Goal: Information Seeking & Learning: Learn about a topic

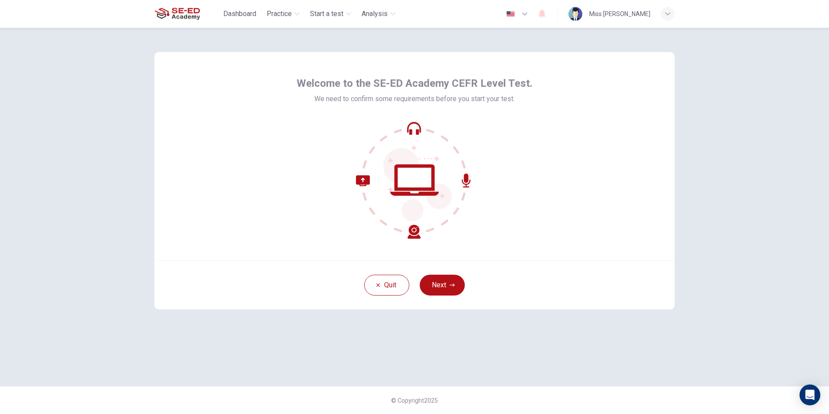
drag, startPoint x: 442, startPoint y: 282, endPoint x: 423, endPoint y: 294, distance: 22.8
click at [442, 284] on button "Next" at bounding box center [442, 285] width 45 height 21
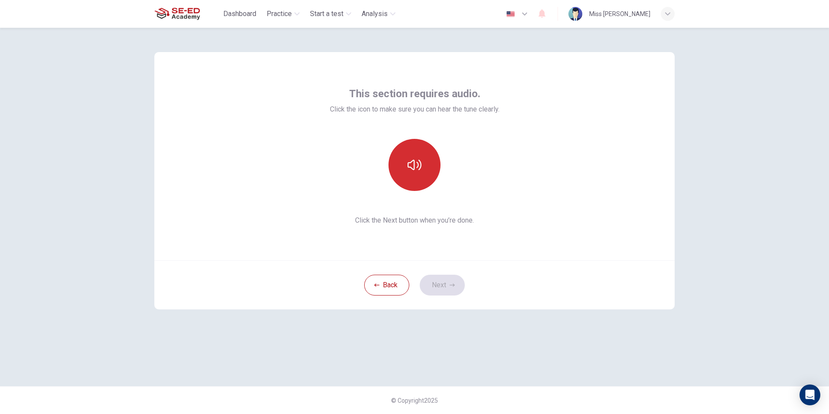
click at [408, 161] on icon "button" at bounding box center [415, 165] width 14 height 14
click at [415, 163] on icon "button" at bounding box center [415, 165] width 14 height 14
click at [415, 157] on button "button" at bounding box center [415, 165] width 52 height 52
drag, startPoint x: 568, startPoint y: 65, endPoint x: 548, endPoint y: 75, distance: 22.3
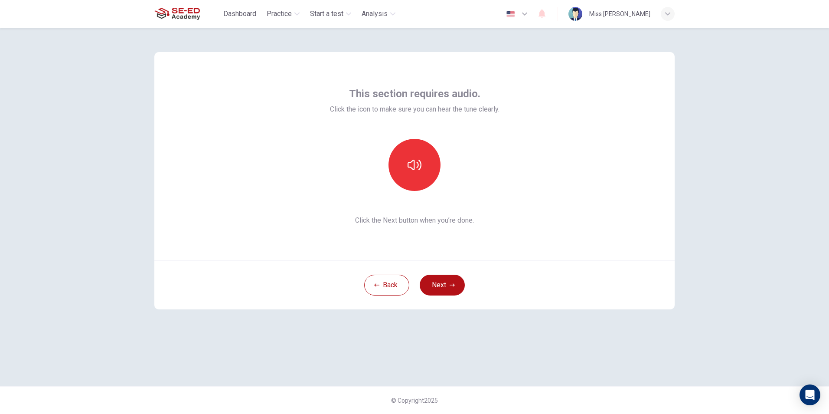
click at [568, 65] on div "This section requires audio. Click the icon to make sure you can hear the tune …" at bounding box center [414, 156] width 521 height 208
click at [427, 163] on button "button" at bounding box center [415, 165] width 52 height 52
click at [421, 164] on icon "button" at bounding box center [415, 165] width 14 height 14
click at [419, 151] on button "button" at bounding box center [415, 165] width 52 height 52
drag, startPoint x: 406, startPoint y: 161, endPoint x: 413, endPoint y: 164, distance: 8.2
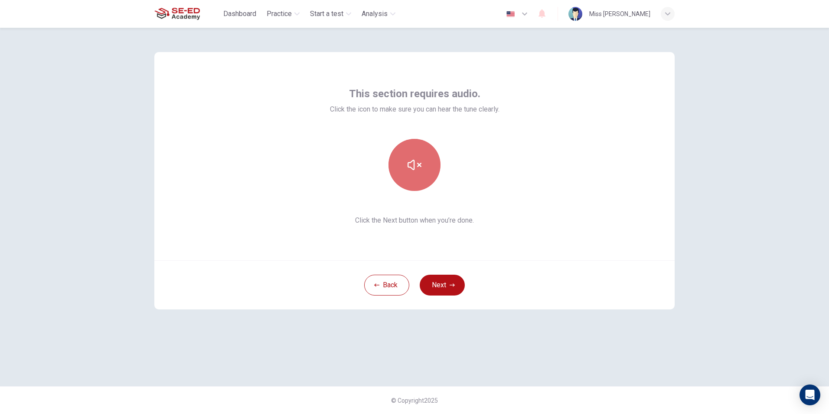
click at [407, 161] on button "button" at bounding box center [415, 165] width 52 height 52
click at [413, 164] on icon "button" at bounding box center [415, 165] width 14 height 14
click at [395, 283] on button "Back" at bounding box center [386, 285] width 45 height 21
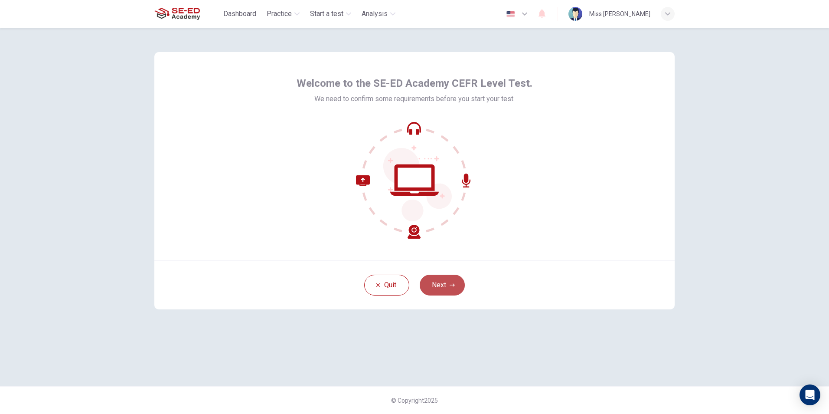
click at [437, 282] on button "Next" at bounding box center [442, 285] width 45 height 21
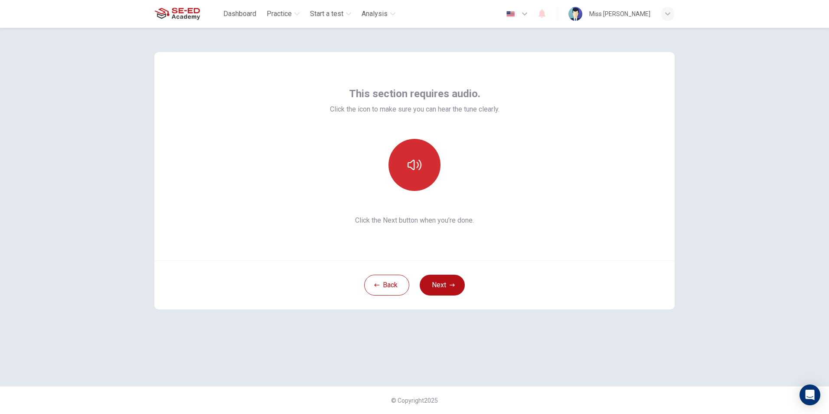
click at [402, 183] on button "button" at bounding box center [415, 165] width 52 height 52
click at [419, 186] on button "button" at bounding box center [415, 165] width 52 height 52
click at [418, 179] on button "button" at bounding box center [415, 165] width 52 height 52
click at [418, 178] on button "button" at bounding box center [415, 165] width 52 height 52
click at [393, 282] on button "Back" at bounding box center [386, 285] width 45 height 21
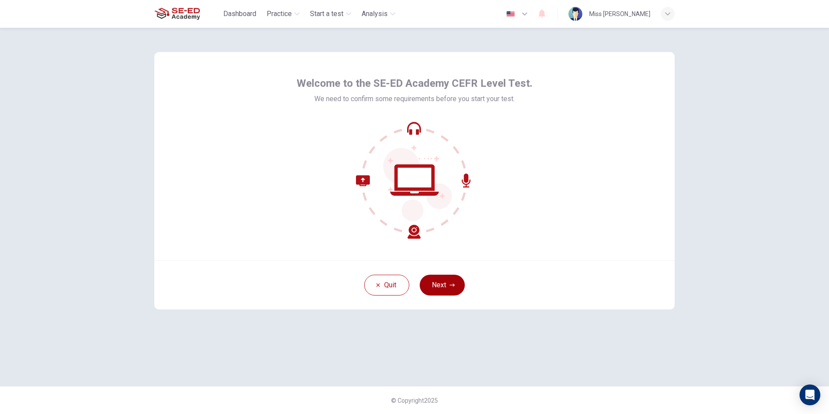
click at [430, 285] on button "Next" at bounding box center [442, 285] width 45 height 21
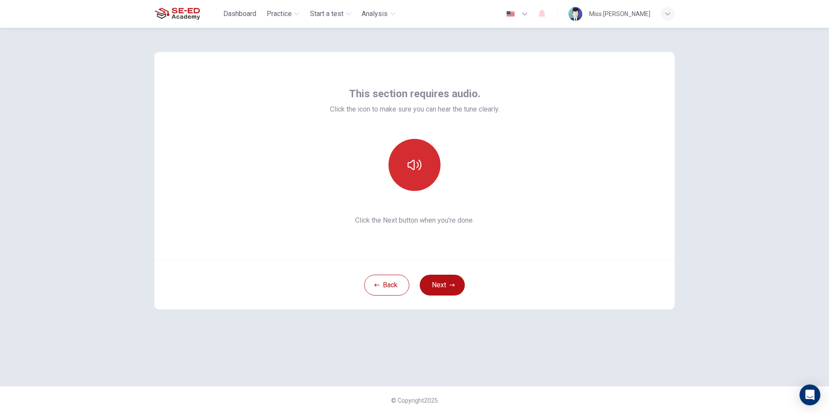
click at [402, 153] on button "button" at bounding box center [415, 165] width 52 height 52
click at [434, 281] on button "Next" at bounding box center [442, 285] width 45 height 21
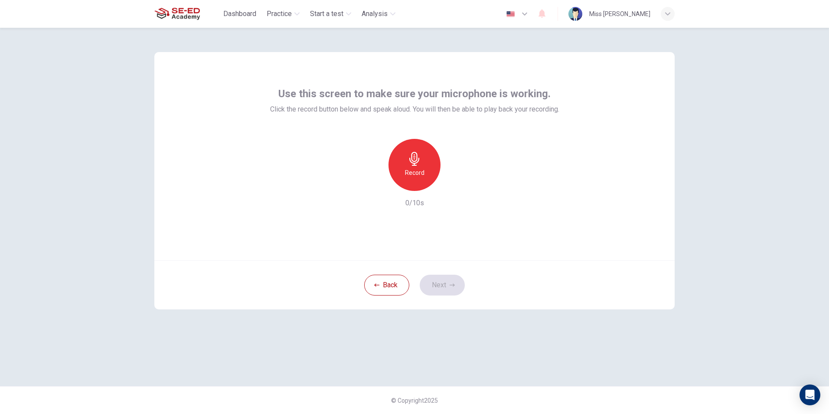
click at [414, 164] on icon "button" at bounding box center [414, 159] width 10 height 14
click at [455, 184] on icon "button" at bounding box center [455, 183] width 4 height 5
click at [455, 184] on icon "button" at bounding box center [454, 184] width 9 height 9
drag, startPoint x: 610, startPoint y: 376, endPoint x: 606, endPoint y: 372, distance: 5.5
click at [610, 376] on div "Use this screen to make sure your microphone is working. Click the record butto…" at bounding box center [415, 207] width 548 height 358
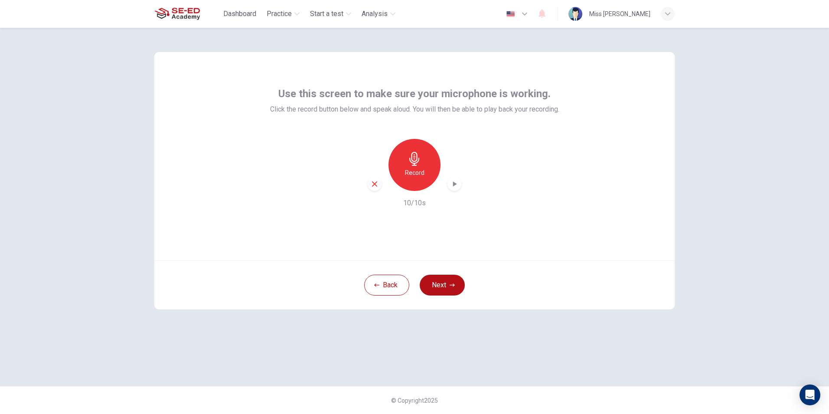
click at [423, 166] on div "Record" at bounding box center [415, 165] width 52 height 52
click at [422, 166] on div "Stop" at bounding box center [415, 165] width 52 height 52
click at [453, 185] on icon "button" at bounding box center [454, 184] width 9 height 9
click at [454, 185] on icon "button" at bounding box center [454, 184] width 9 height 9
click at [454, 185] on icon "button" at bounding box center [455, 183] width 4 height 5
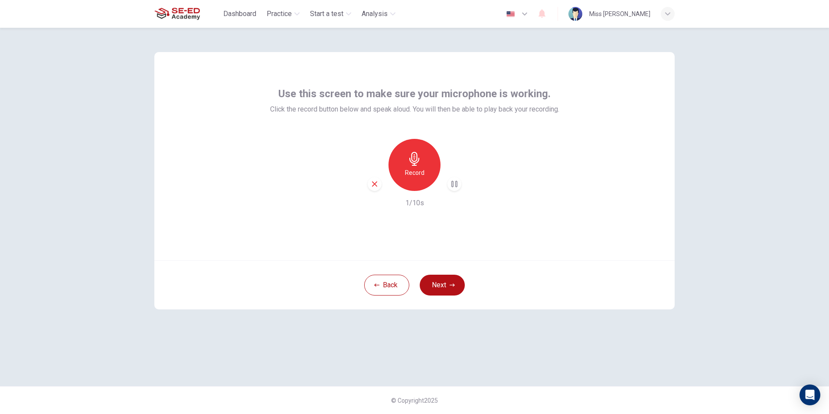
click at [406, 170] on h6 "Record" at bounding box center [415, 172] width 20 height 10
click at [422, 163] on div "Stop" at bounding box center [415, 165] width 52 height 52
click at [422, 163] on div "Record" at bounding box center [415, 165] width 52 height 52
click at [422, 163] on div "Stop" at bounding box center [415, 165] width 52 height 52
click at [421, 159] on icon "button" at bounding box center [415, 159] width 14 height 14
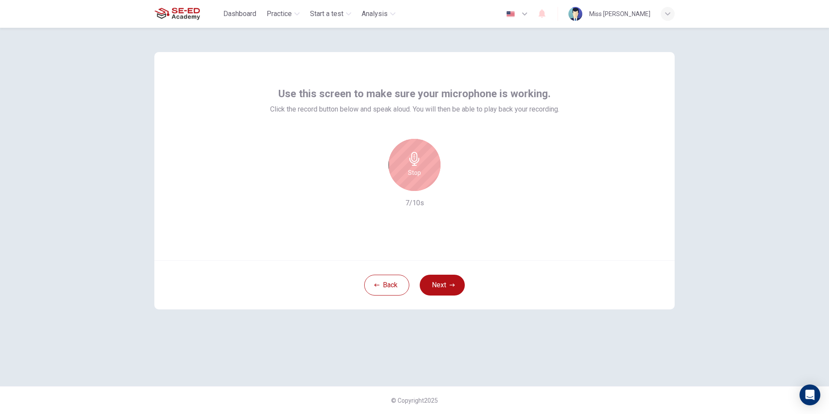
click at [420, 167] on div "Stop" at bounding box center [415, 165] width 52 height 52
click at [451, 186] on icon "button" at bounding box center [454, 184] width 9 height 9
click at [452, 184] on icon "button" at bounding box center [454, 184] width 9 height 9
click at [455, 184] on icon "button" at bounding box center [454, 184] width 9 height 9
click at [448, 177] on button "button" at bounding box center [455, 184] width 14 height 14
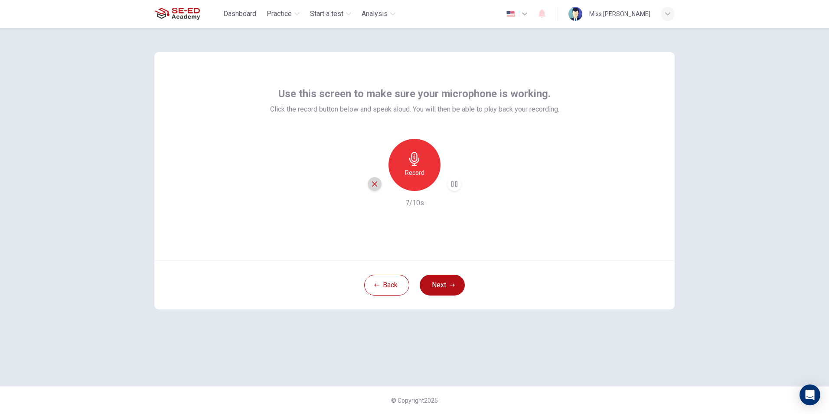
click at [374, 184] on icon "button" at bounding box center [374, 183] width 5 height 5
click at [440, 286] on button "Next" at bounding box center [442, 285] width 45 height 21
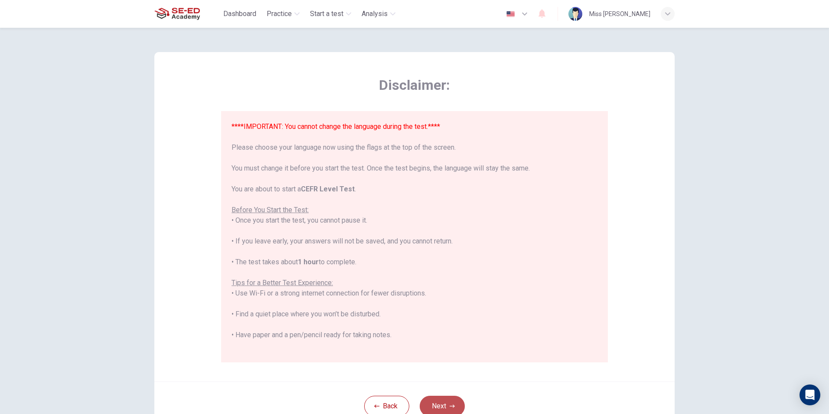
click at [435, 405] on button "Next" at bounding box center [442, 406] width 45 height 21
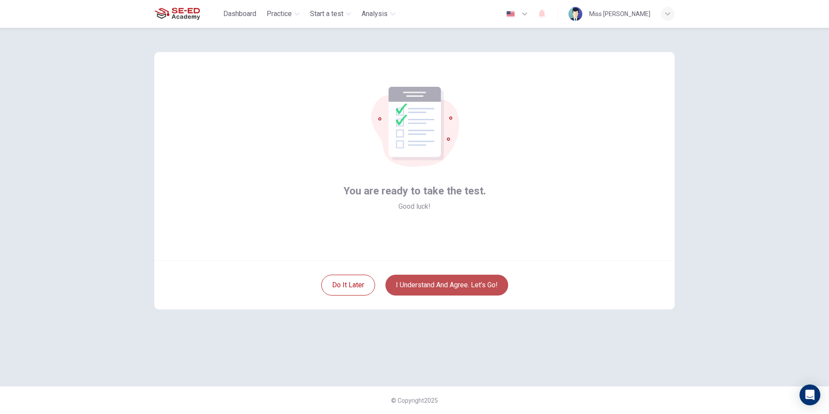
click at [415, 288] on button "I understand and agree. Let’s go!" at bounding box center [447, 285] width 123 height 21
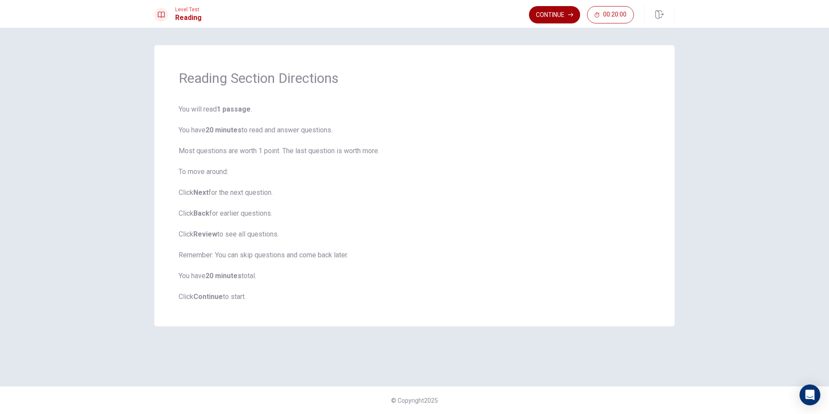
click at [563, 13] on button "Continue" at bounding box center [554, 14] width 51 height 17
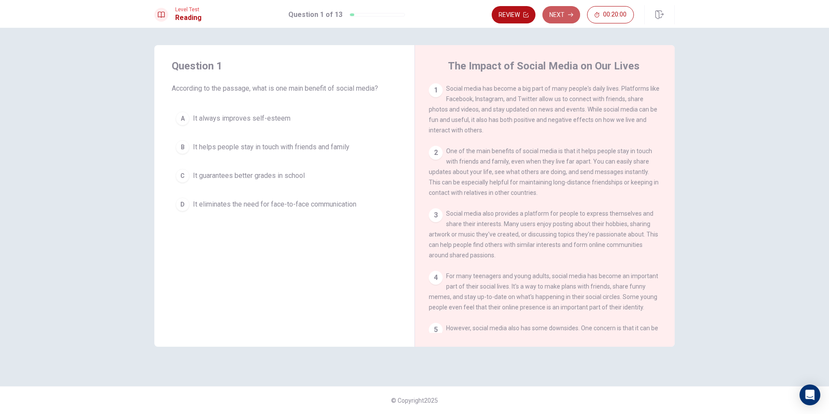
click at [547, 19] on button "Next" at bounding box center [562, 14] width 38 height 17
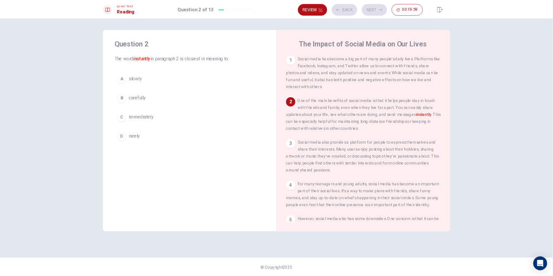
scroll to position [65, 0]
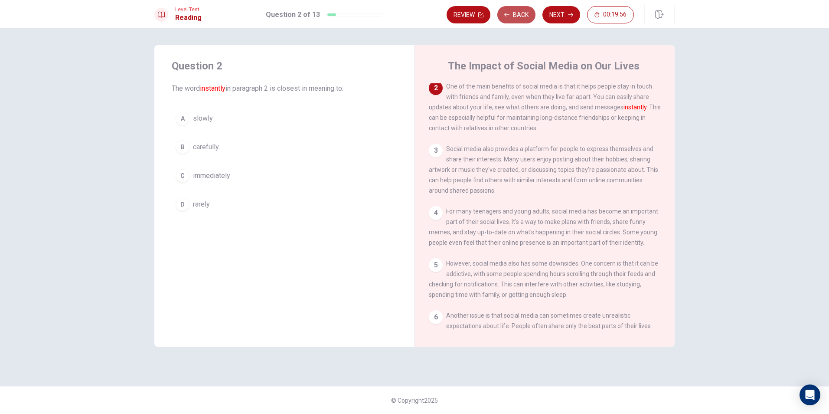
click at [512, 17] on button "Back" at bounding box center [517, 14] width 38 height 17
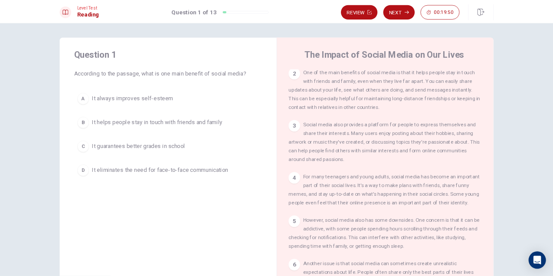
scroll to position [64, 0]
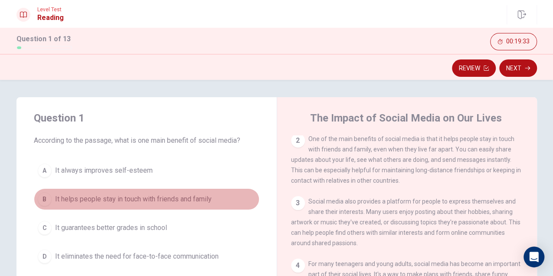
click at [177, 194] on span "It helps people stay in touch with friends and family" at bounding box center [133, 199] width 157 height 10
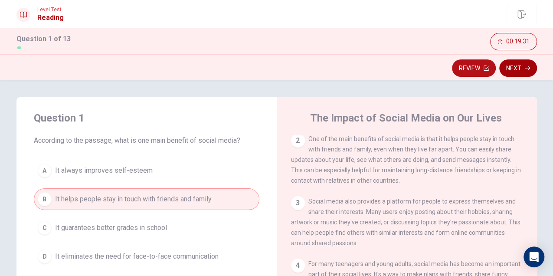
click at [511, 67] on button "Next" at bounding box center [518, 67] width 38 height 17
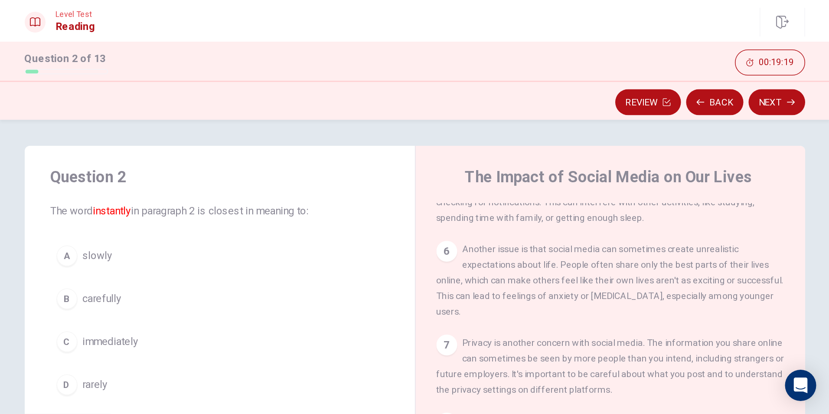
scroll to position [0, 0]
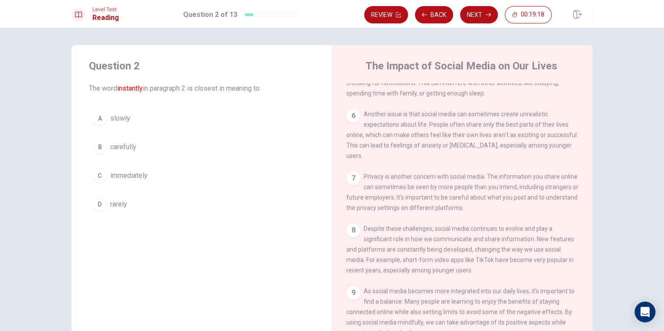
drag, startPoint x: 454, startPoint y: 155, endPoint x: 327, endPoint y: 112, distance: 134.3
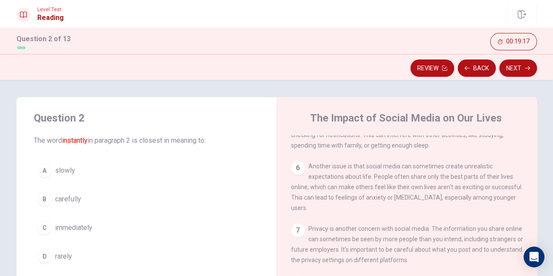
drag, startPoint x: 263, startPoint y: 115, endPoint x: 261, endPoint y: 85, distance: 30.0
click at [261, 85] on div "Question 2 The word instantly in paragraph 2 is closest in meaning to: A slowly…" at bounding box center [276, 178] width 553 height 196
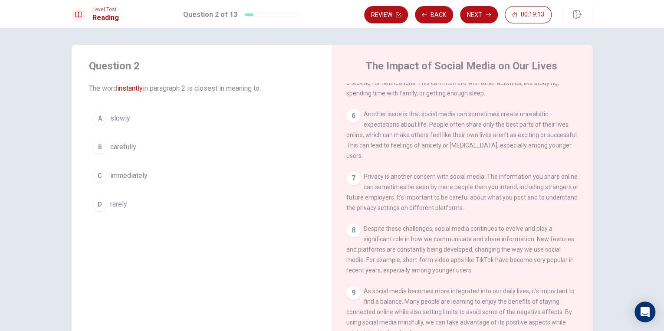
drag, startPoint x: 408, startPoint y: 171, endPoint x: 386, endPoint y: 164, distance: 23.5
click at [386, 164] on div "1 Social media has become a big part of many people's daily lives. Platforms li…" at bounding box center [468, 207] width 244 height 249
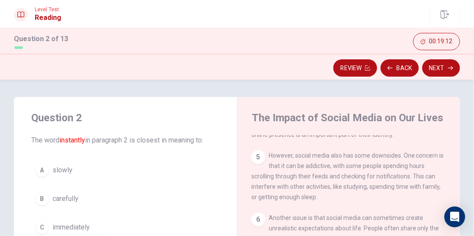
drag, startPoint x: 320, startPoint y: 167, endPoint x: 267, endPoint y: 147, distance: 56.4
drag, startPoint x: 268, startPoint y: 157, endPoint x: 234, endPoint y: 143, distance: 36.6
drag, startPoint x: 232, startPoint y: 113, endPoint x: 285, endPoint y: 124, distance: 54.1
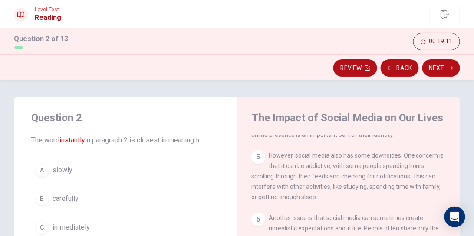
click at [206, 110] on div "Question 2 The word instantly in paragraph 2 is closest in meaning to: A slowly…" at bounding box center [125, 189] width 223 height 184
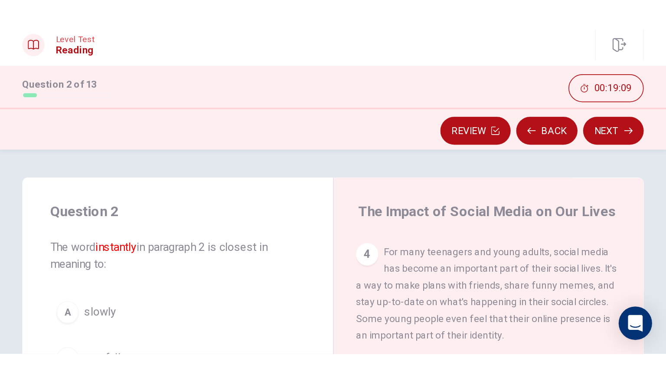
scroll to position [0, 0]
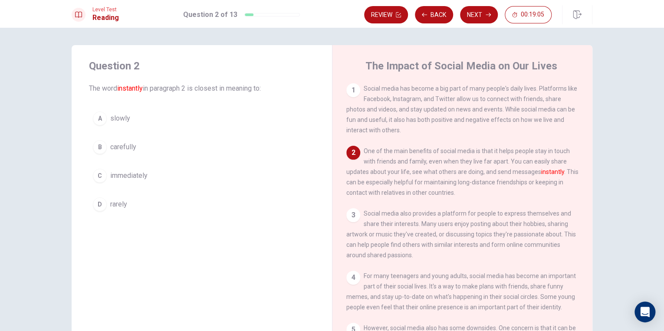
click at [583, 167] on div "1 Social media has become a big part of many people's daily lives. Platforms li…" at bounding box center [468, 207] width 244 height 249
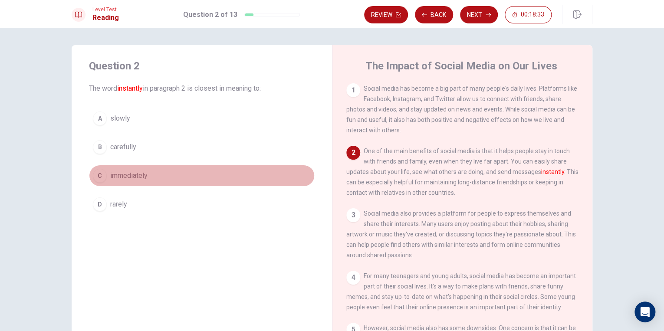
click at [132, 175] on span "immediately" at bounding box center [128, 175] width 37 height 10
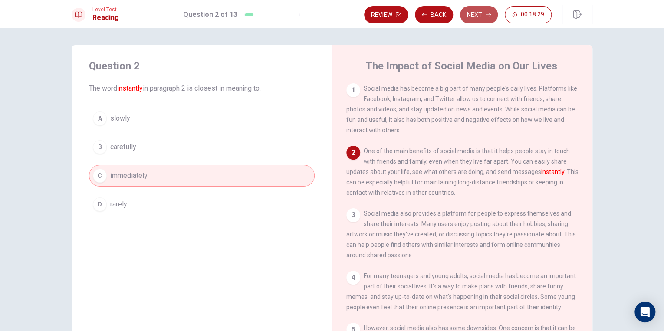
click at [477, 16] on button "Next" at bounding box center [479, 14] width 38 height 17
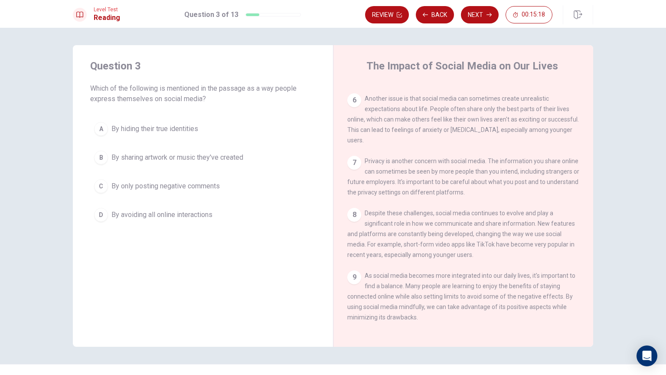
scroll to position [296, 0]
click at [180, 125] on span "By hiding their true identities" at bounding box center [154, 129] width 87 height 10
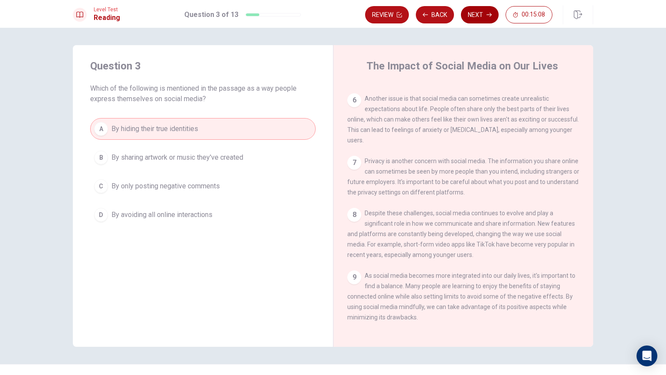
click at [475, 11] on button "Next" at bounding box center [480, 14] width 38 height 17
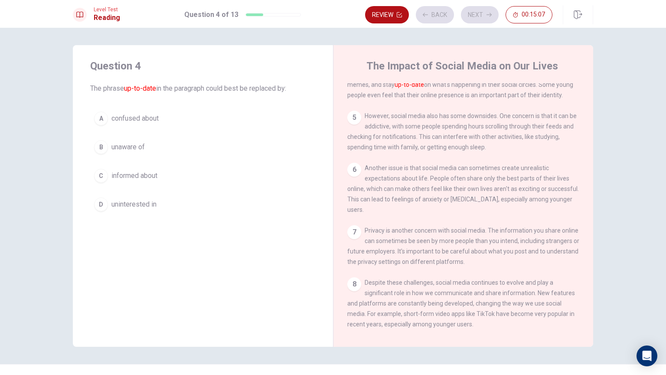
scroll to position [193, 0]
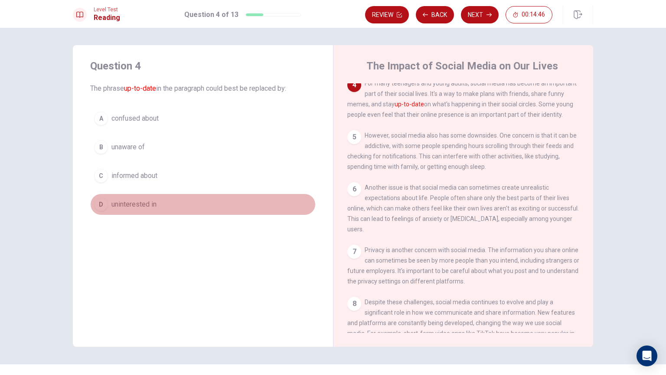
drag, startPoint x: 153, startPoint y: 199, endPoint x: 170, endPoint y: 183, distance: 22.7
click at [153, 199] on span "uninterested in" at bounding box center [133, 204] width 45 height 10
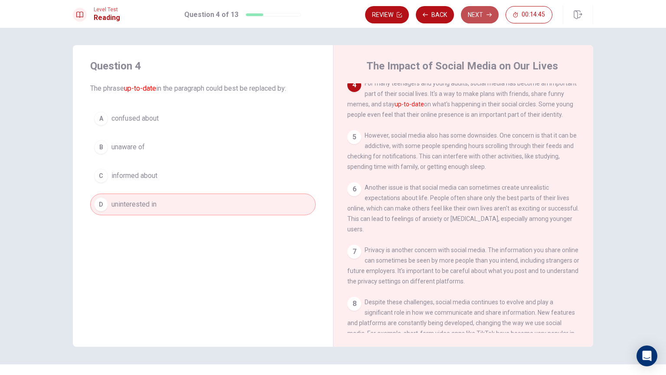
click at [498, 12] on button "Next" at bounding box center [480, 14] width 38 height 17
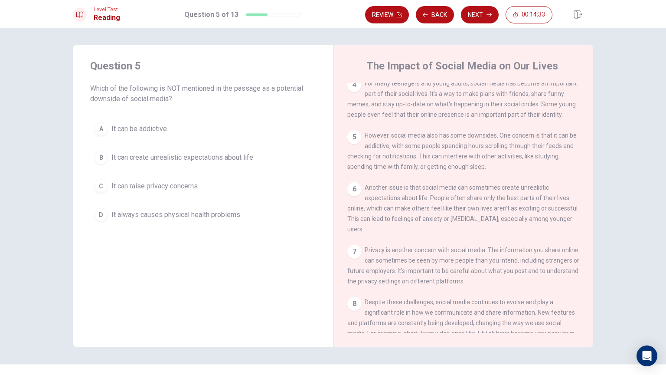
click at [163, 155] on span "It can create unrealistic expectations about life" at bounding box center [182, 157] width 142 height 10
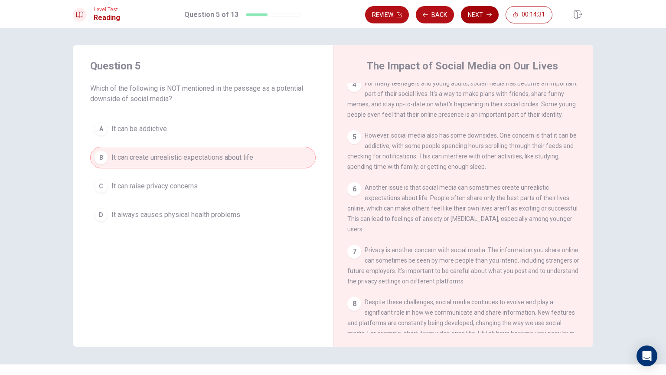
click at [481, 15] on button "Next" at bounding box center [480, 14] width 38 height 17
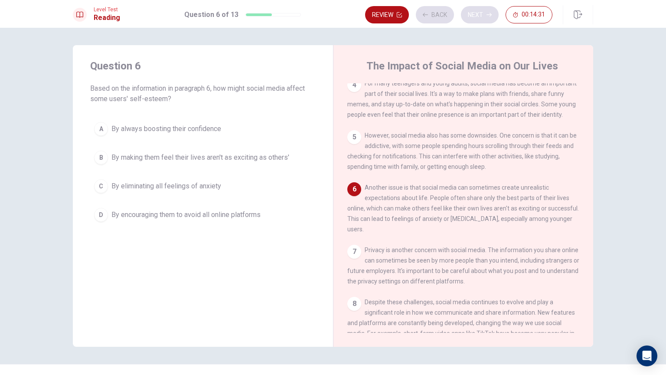
scroll to position [190, 0]
click at [206, 162] on button "B By making them feel their lives aren't as exciting as others'" at bounding box center [203, 158] width 226 height 22
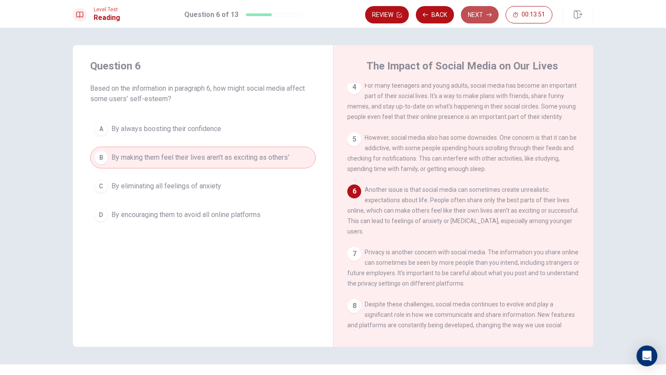
click at [479, 12] on button "Next" at bounding box center [480, 14] width 38 height 17
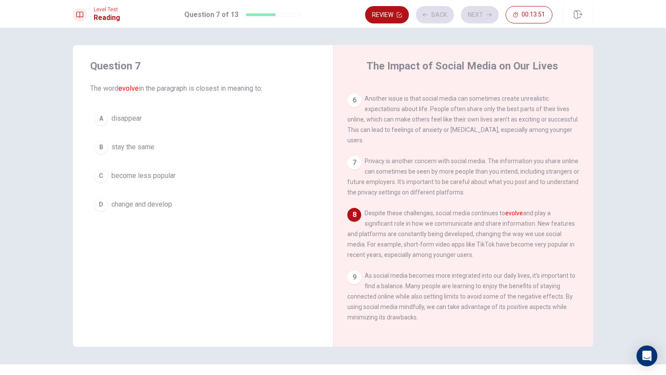
scroll to position [296, 0]
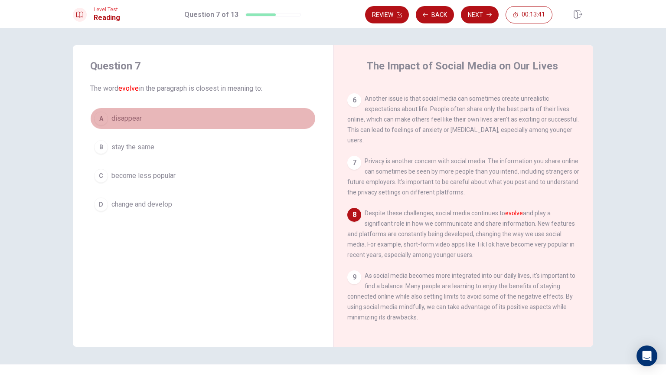
click at [154, 115] on button "A disappear" at bounding box center [203, 119] width 226 height 22
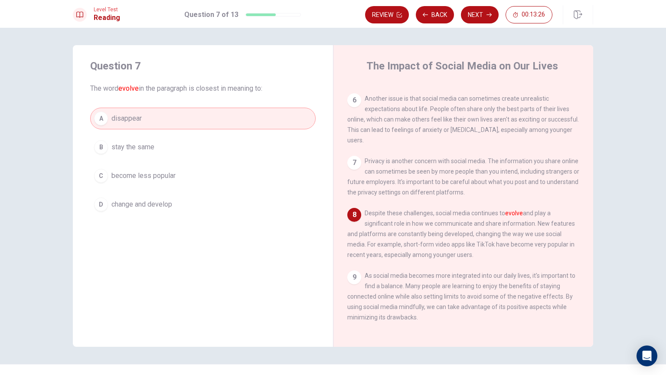
click at [158, 200] on span "change and develop" at bounding box center [141, 204] width 61 height 10
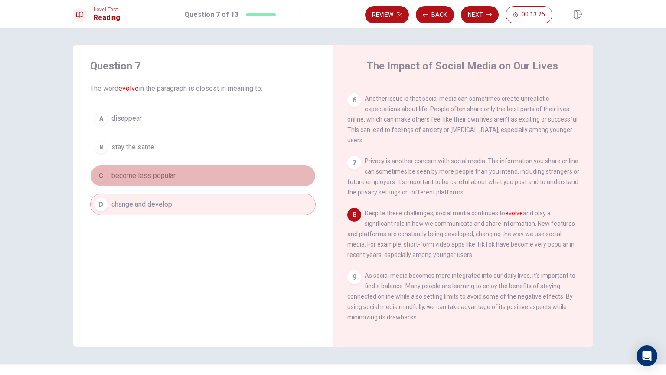
click at [196, 175] on button "C become less popular" at bounding box center [203, 176] width 226 height 22
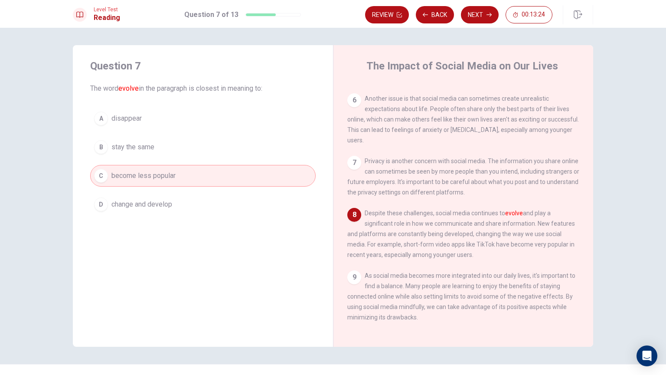
click at [186, 147] on button "B stay the same" at bounding box center [203, 147] width 226 height 22
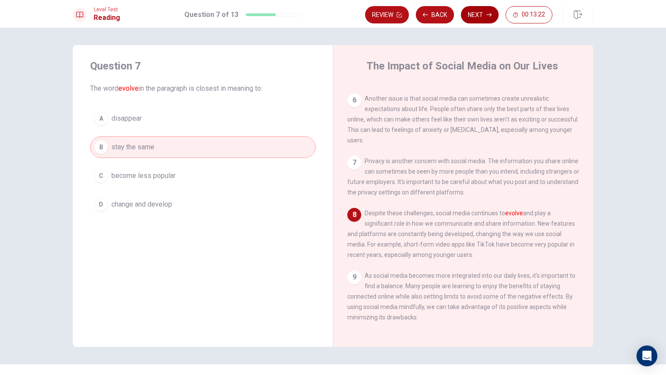
click at [480, 13] on button "Next" at bounding box center [480, 14] width 38 height 17
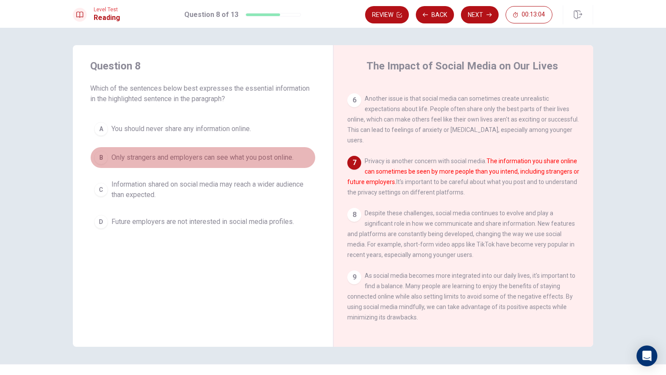
drag, startPoint x: 219, startPoint y: 153, endPoint x: 226, endPoint y: 147, distance: 8.9
click at [219, 153] on span "Only strangers and employers can see what you post online." at bounding box center [202, 157] width 182 height 10
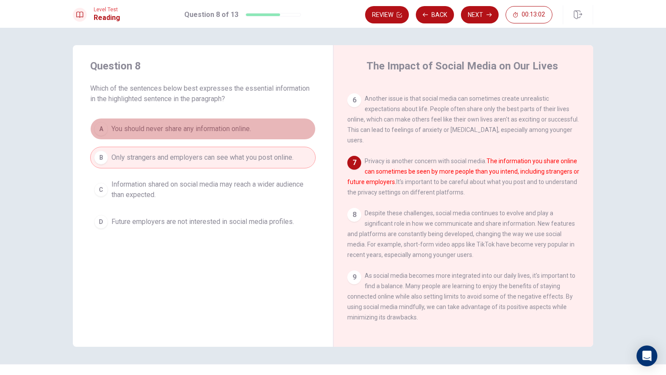
click at [227, 132] on span "You should never share any information online." at bounding box center [181, 129] width 140 height 10
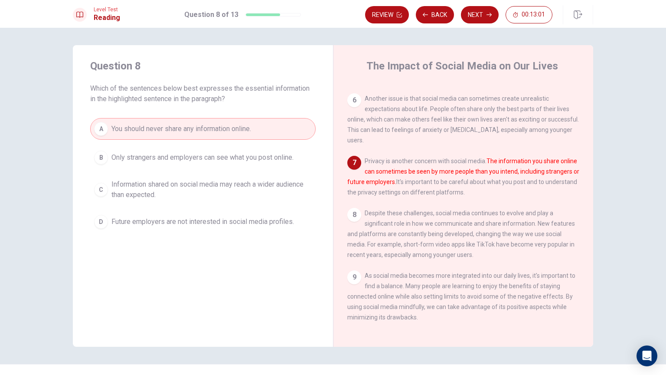
click at [259, 184] on span "Information shared on social media may reach a wider audience than expected." at bounding box center [211, 189] width 200 height 21
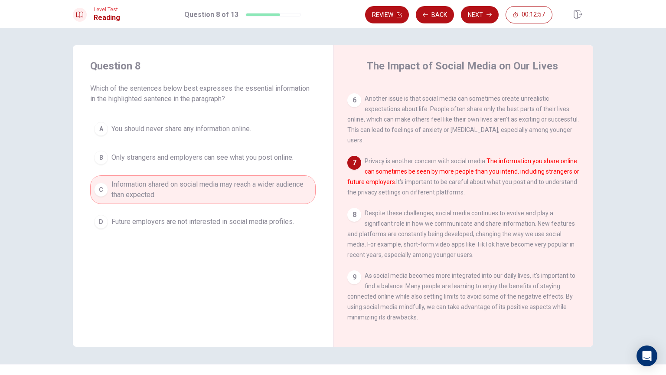
click at [472, 12] on button "Next" at bounding box center [480, 14] width 38 height 17
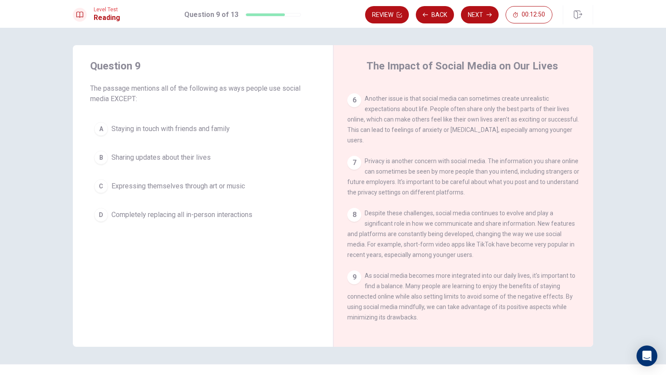
drag, startPoint x: 107, startPoint y: 97, endPoint x: 160, endPoint y: 105, distance: 53.9
click at [160, 105] on div "Question 9 The passage mentions all of the following as ways people use social …" at bounding box center [203, 142] width 260 height 194
drag, startPoint x: 109, startPoint y: 98, endPoint x: 147, endPoint y: 98, distance: 37.7
click at [147, 98] on span "The passage mentions all of the following as ways people use social media EXCEP…" at bounding box center [203, 93] width 226 height 21
drag, startPoint x: 115, startPoint y: 99, endPoint x: 138, endPoint y: 95, distance: 24.1
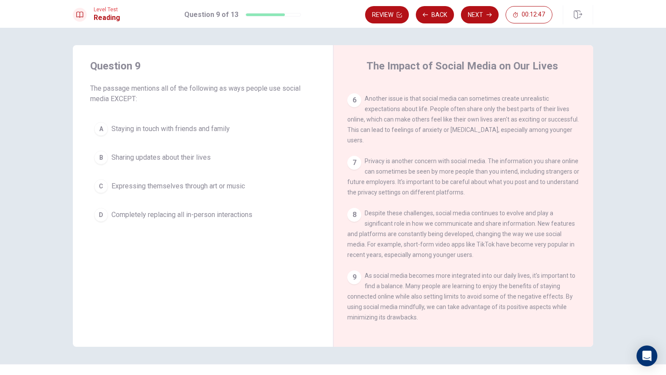
click at [138, 95] on span "The passage mentions all of the following as ways people use social media EXCEP…" at bounding box center [203, 93] width 226 height 21
drag, startPoint x: 105, startPoint y: 102, endPoint x: 144, endPoint y: 95, distance: 39.8
click at [144, 95] on span "The passage mentions all of the following as ways people use social media EXCEP…" at bounding box center [203, 93] width 226 height 21
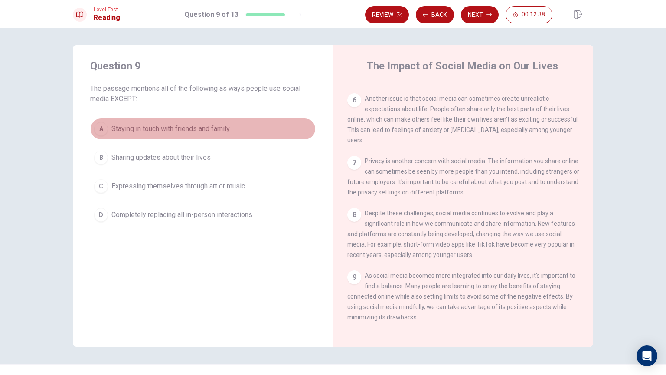
click at [141, 132] on span "Staying in touch with friends and family" at bounding box center [170, 129] width 118 height 10
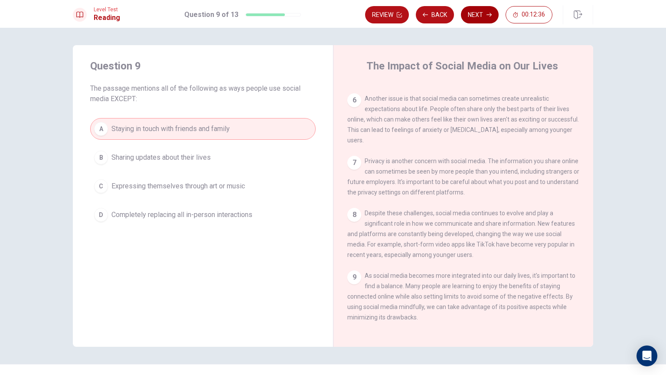
click at [480, 12] on button "Next" at bounding box center [480, 14] width 38 height 17
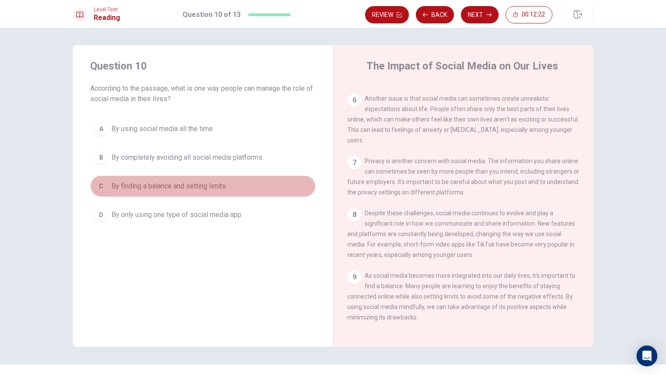
click at [141, 187] on span "By finding a balance and setting limits" at bounding box center [168, 186] width 115 height 10
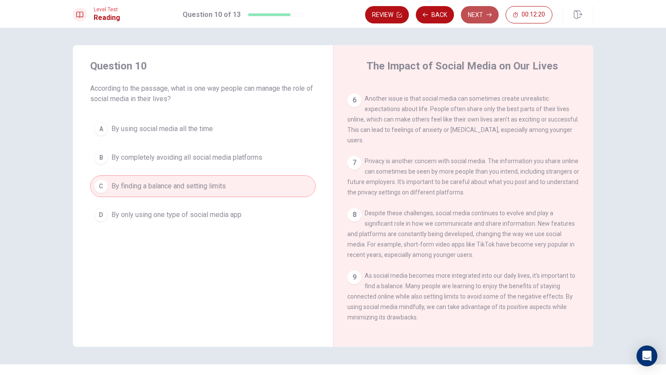
click at [484, 14] on button "Next" at bounding box center [480, 14] width 38 height 17
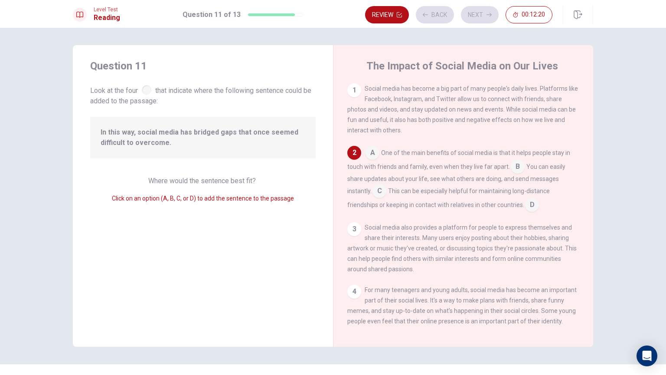
scroll to position [64, 0]
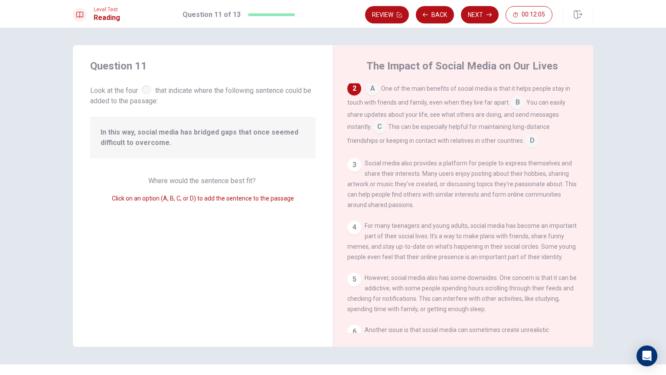
click at [371, 90] on input at bounding box center [373, 89] width 14 height 14
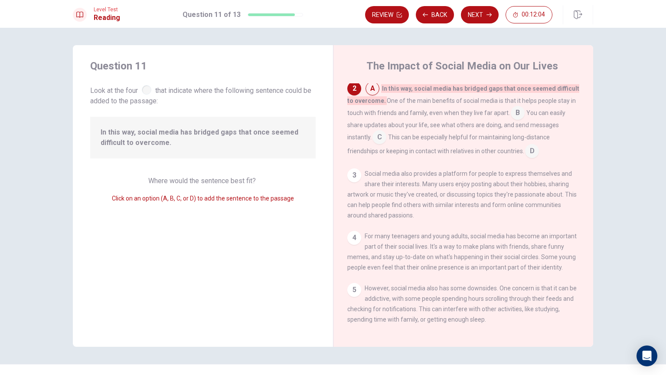
click at [513, 119] on input at bounding box center [518, 114] width 14 height 14
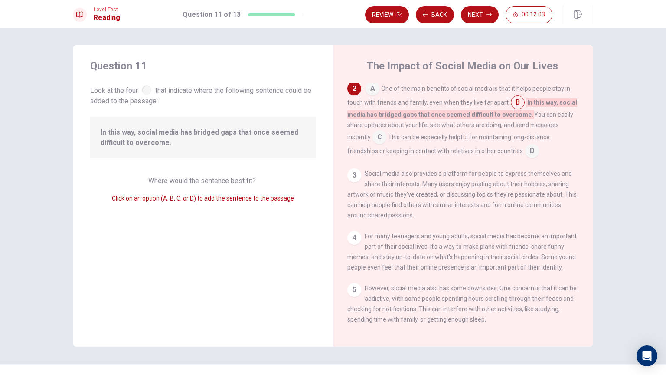
click at [383, 135] on input at bounding box center [380, 138] width 14 height 14
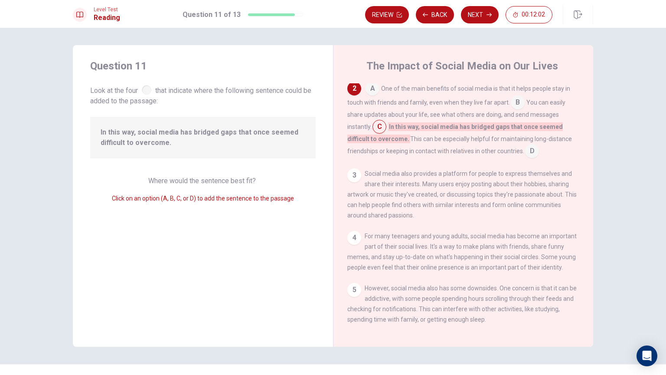
click at [530, 154] on input at bounding box center [532, 152] width 14 height 14
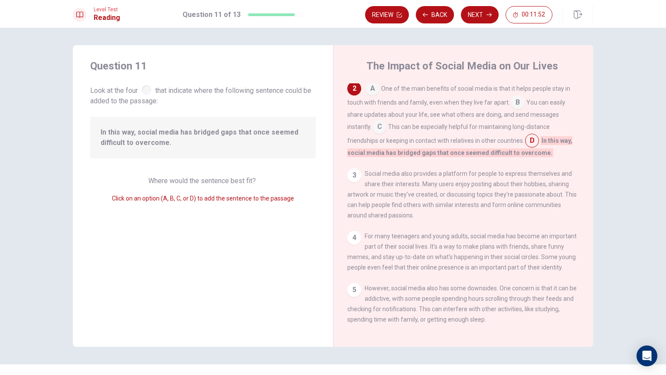
click at [370, 95] on input at bounding box center [373, 89] width 14 height 14
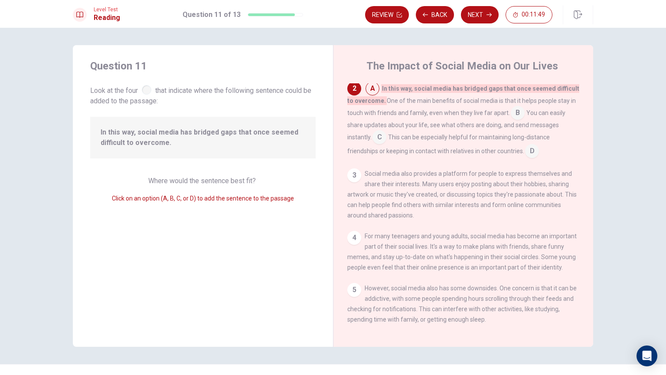
click at [533, 149] on input at bounding box center [532, 152] width 14 height 14
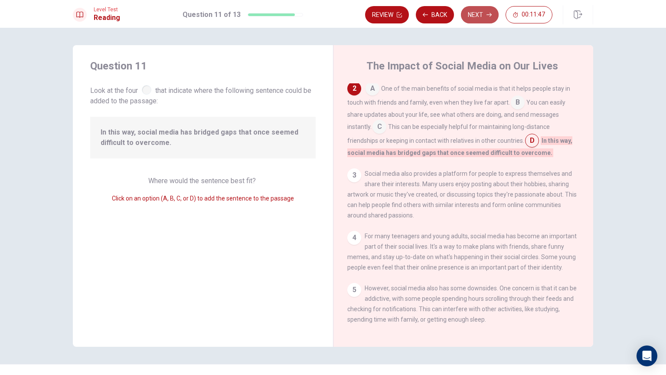
click at [481, 12] on button "Next" at bounding box center [480, 14] width 38 height 17
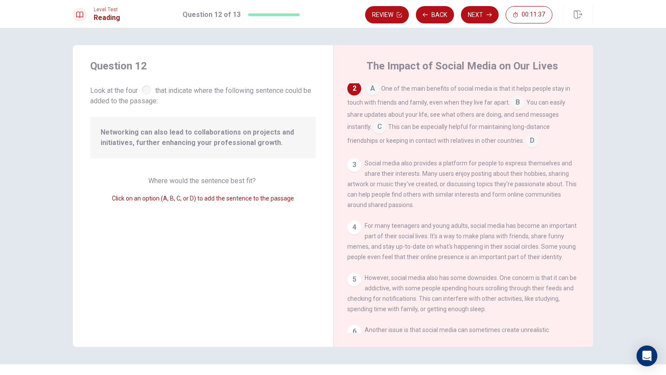
click at [519, 105] on input at bounding box center [518, 103] width 14 height 14
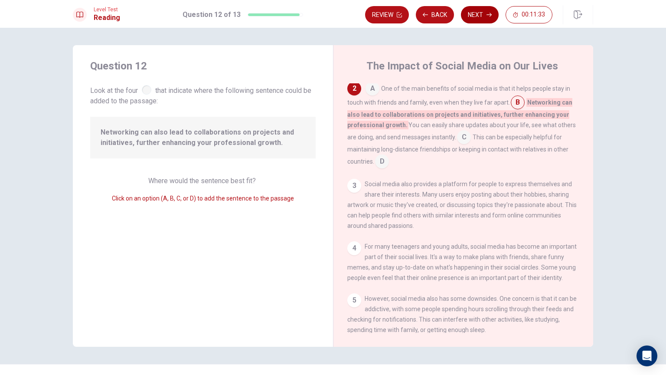
click at [481, 12] on button "Next" at bounding box center [480, 14] width 38 height 17
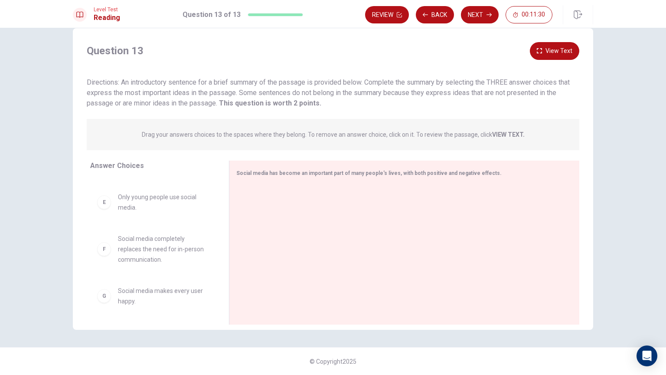
scroll to position [193, 0]
click at [562, 53] on button "View Text" at bounding box center [554, 51] width 49 height 18
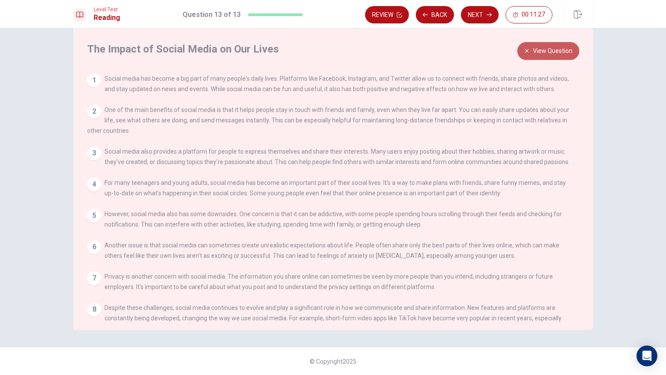
click at [562, 52] on button "View Question" at bounding box center [548, 51] width 62 height 18
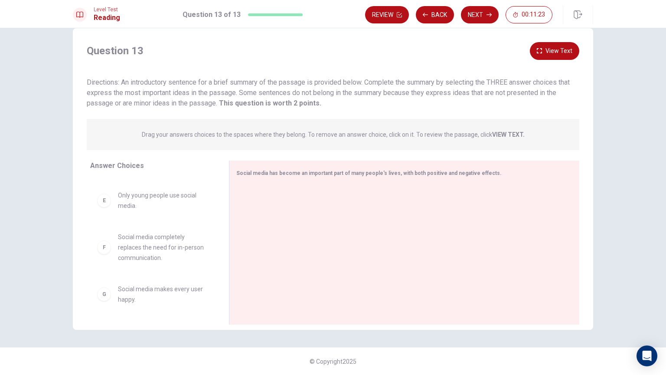
click at [543, 54] on button "View Text" at bounding box center [554, 51] width 49 height 18
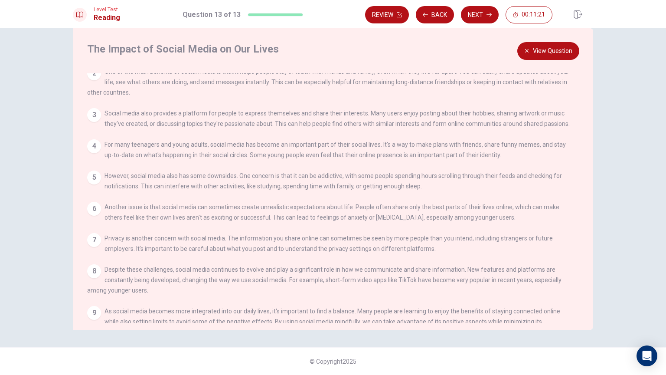
scroll to position [0, 0]
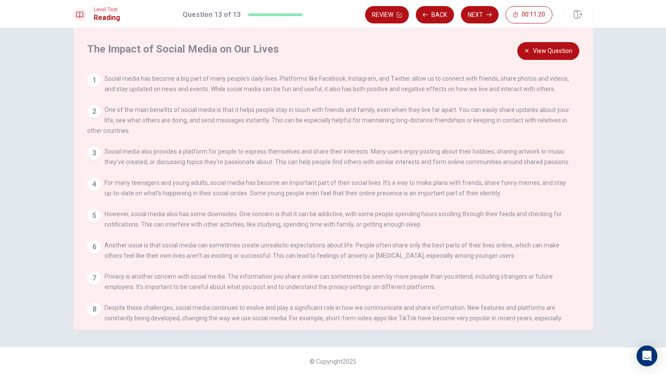
click at [527, 48] on icon "button" at bounding box center [526, 50] width 5 height 5
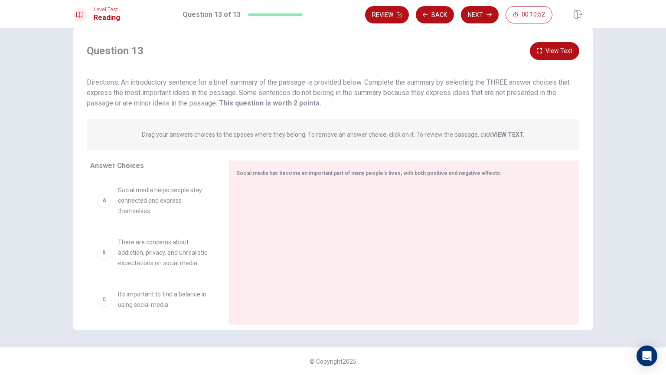
click at [104, 259] on div "B" at bounding box center [104, 253] width 14 height 14
click at [102, 259] on div "B" at bounding box center [104, 253] width 14 height 14
click at [105, 258] on div "B" at bounding box center [104, 253] width 14 height 14
click at [546, 50] on button "View Text" at bounding box center [554, 51] width 49 height 18
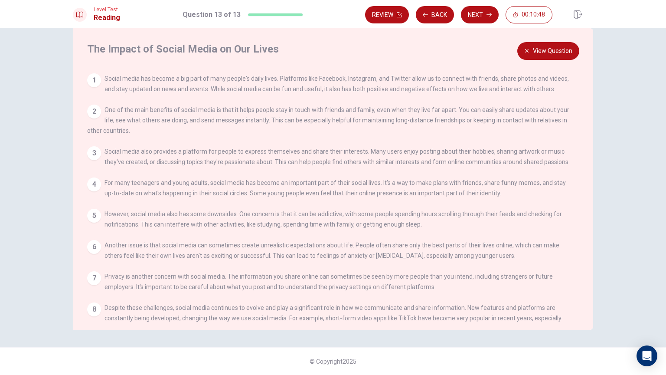
click at [544, 52] on button "View Question" at bounding box center [548, 51] width 62 height 18
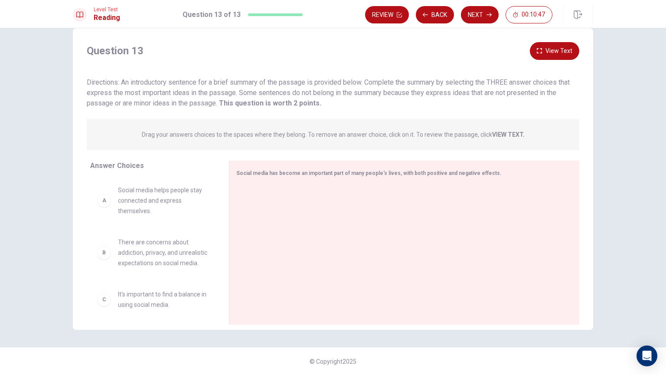
click at [98, 265] on div "B There are concerns about addiction, privacy, and unrealistic expectations on …" at bounding box center [152, 252] width 111 height 31
click at [109, 255] on div "B There are concerns about addiction, privacy, and unrealistic expectations on …" at bounding box center [152, 252] width 111 height 31
click at [123, 265] on span "There are concerns about addiction, privacy, and unrealistic expectations on so…" at bounding box center [163, 252] width 90 height 31
click at [118, 286] on div "A Social media helps people stay connected and express themselves. B There are …" at bounding box center [152, 245] width 125 height 134
drag, startPoint x: 102, startPoint y: 255, endPoint x: 107, endPoint y: 206, distance: 49.3
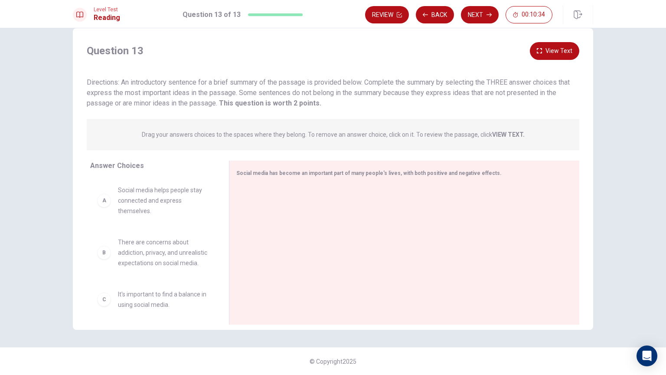
click at [503, 129] on span "Drag your answers choices to the spaces where they belong. To remove an answer …" at bounding box center [333, 134] width 383 height 10
click at [503, 131] on strong "VIEW TEXT." at bounding box center [508, 134] width 33 height 7
click at [560, 51] on button "View Text" at bounding box center [554, 51] width 49 height 18
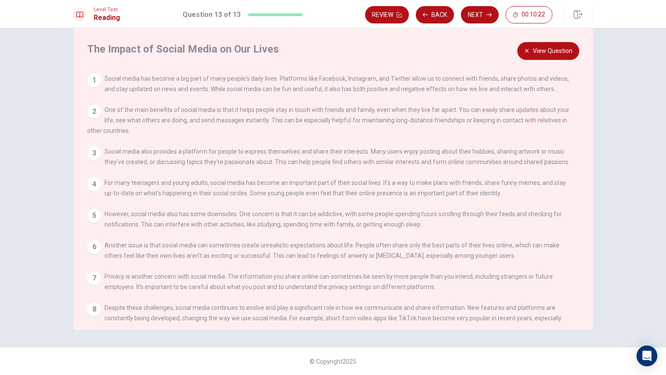
click at [548, 52] on button "View Question" at bounding box center [548, 51] width 62 height 18
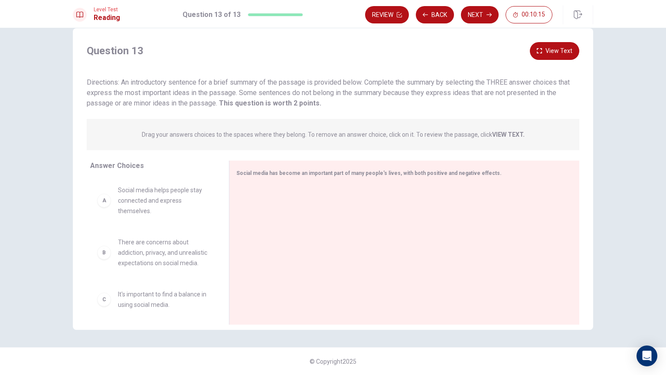
click at [553, 49] on button "View Text" at bounding box center [554, 51] width 49 height 18
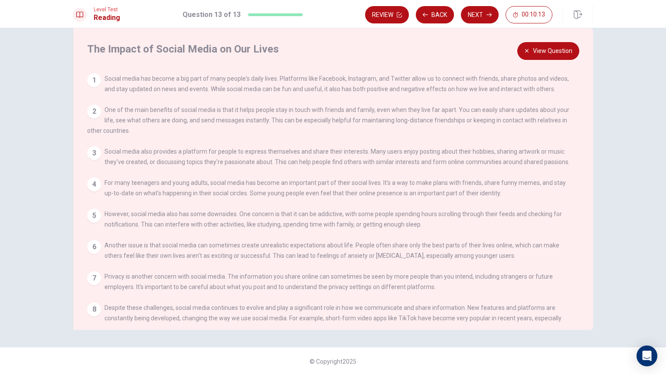
click at [552, 52] on button "View Question" at bounding box center [548, 51] width 62 height 18
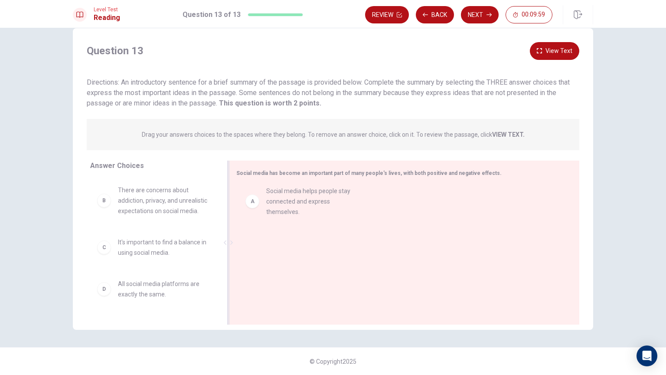
drag, startPoint x: 148, startPoint y: 202, endPoint x: 303, endPoint y: 203, distance: 154.4
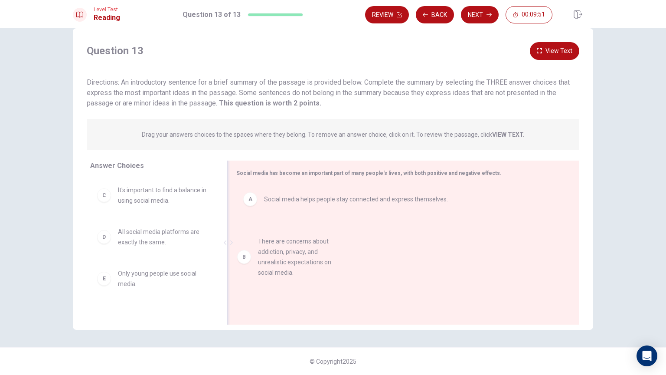
drag, startPoint x: 165, startPoint y: 197, endPoint x: 312, endPoint y: 248, distance: 156.0
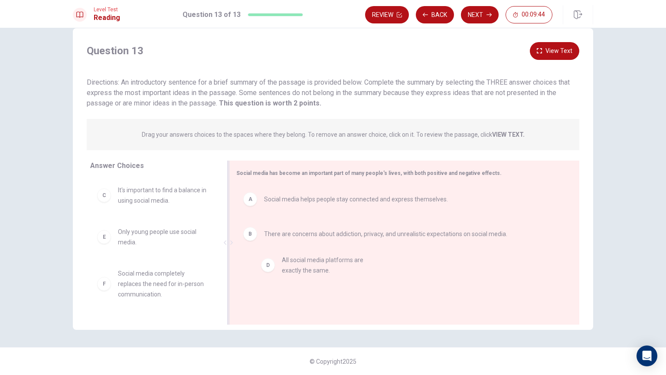
drag, startPoint x: 180, startPoint y: 235, endPoint x: 350, endPoint y: 264, distance: 172.4
click at [550, 53] on button "View Text" at bounding box center [554, 51] width 49 height 18
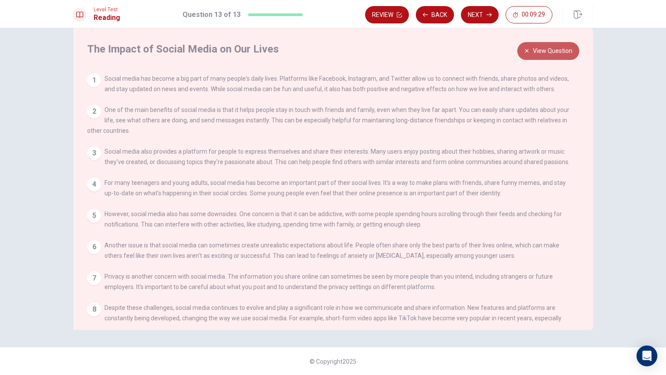
click at [543, 59] on button "View Question" at bounding box center [548, 51] width 62 height 18
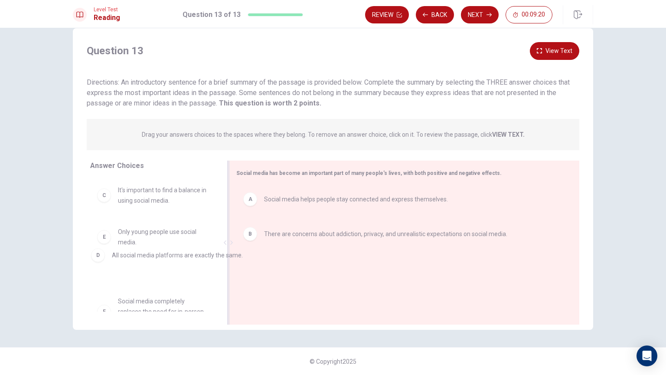
drag, startPoint x: 342, startPoint y: 271, endPoint x: 150, endPoint y: 247, distance: 193.6
click at [551, 41] on div "Question 13 View Text Directions: An introductory sentence for a brief summary …" at bounding box center [333, 178] width 521 height 301
click at [552, 47] on button "View Text" at bounding box center [554, 51] width 49 height 18
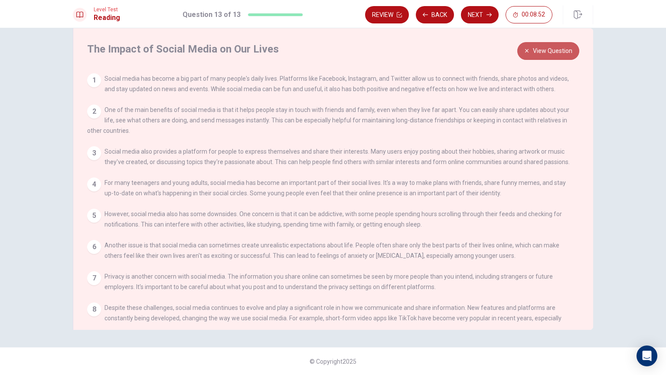
click at [569, 53] on button "View Question" at bounding box center [548, 51] width 62 height 18
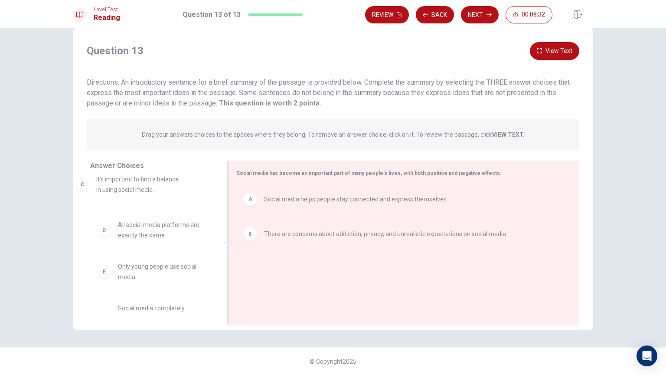
drag, startPoint x: 154, startPoint y: 209, endPoint x: 136, endPoint y: 199, distance: 20.6
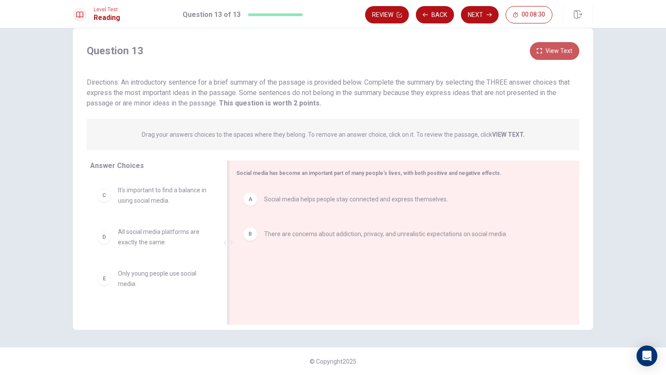
click at [551, 50] on button "View Text" at bounding box center [554, 51] width 49 height 18
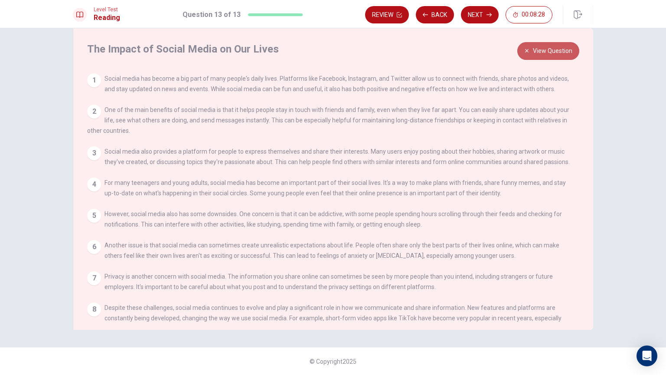
click at [541, 50] on button "View Question" at bounding box center [548, 51] width 62 height 18
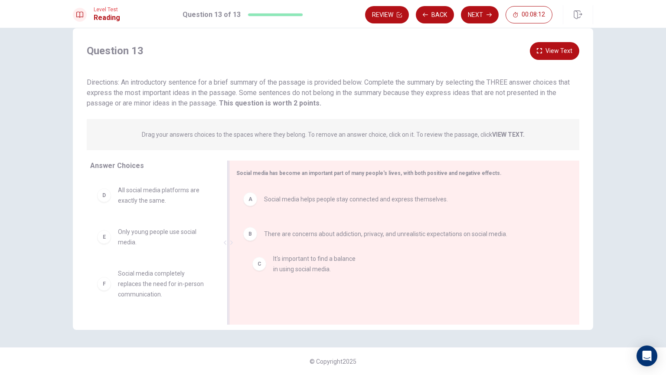
drag, startPoint x: 151, startPoint y: 202, endPoint x: 311, endPoint y: 272, distance: 175.0
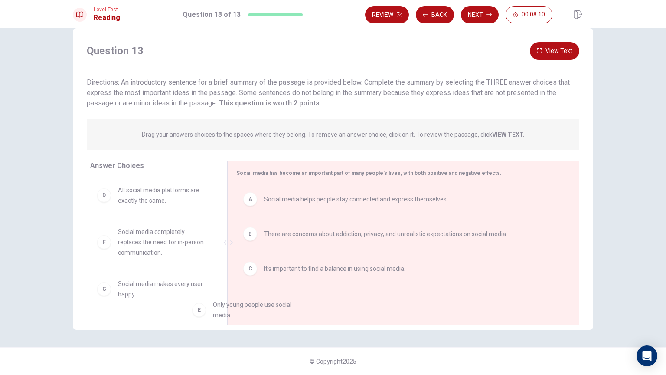
scroll to position [1, 0]
drag, startPoint x: 161, startPoint y: 236, endPoint x: 303, endPoint y: 304, distance: 158.1
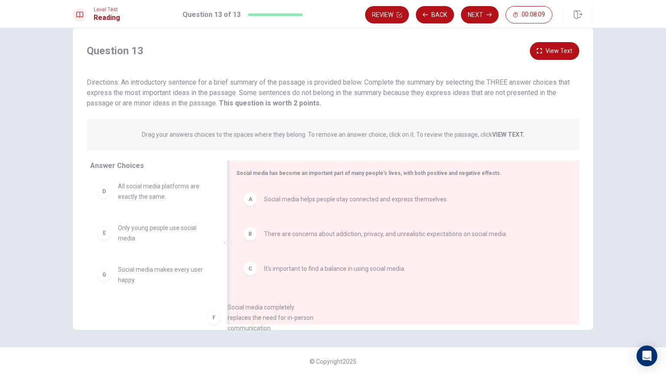
scroll to position [4, 0]
drag, startPoint x: 151, startPoint y: 276, endPoint x: 304, endPoint y: 318, distance: 159.2
drag, startPoint x: 165, startPoint y: 305, endPoint x: 238, endPoint y: 295, distance: 73.6
click at [257, 302] on div "Answer Choices D All social media platforms are exactly the same. E Only young …" at bounding box center [333, 244] width 521 height 168
drag, startPoint x: 174, startPoint y: 275, endPoint x: 327, endPoint y: 297, distance: 155.1
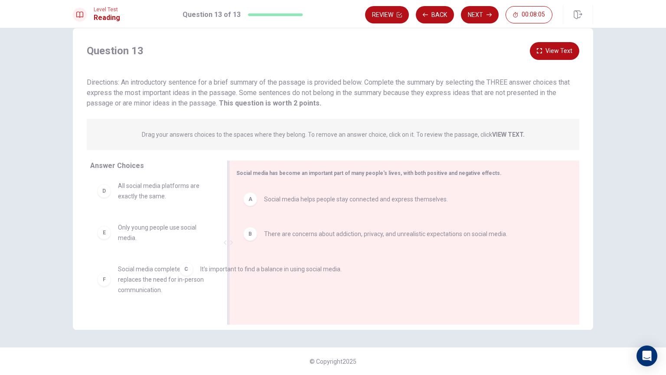
drag, startPoint x: 283, startPoint y: 270, endPoint x: 184, endPoint y: 257, distance: 99.7
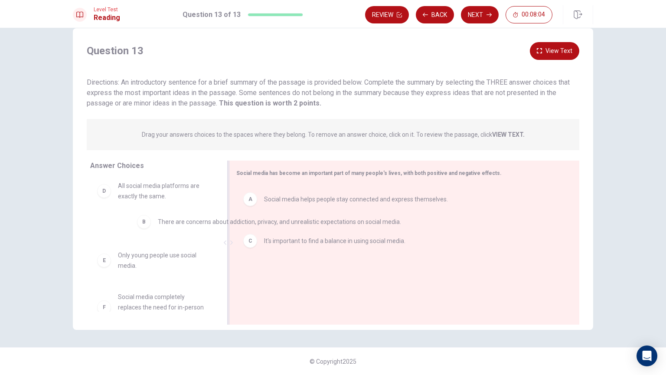
drag, startPoint x: 281, startPoint y: 245, endPoint x: 108, endPoint y: 215, distance: 174.8
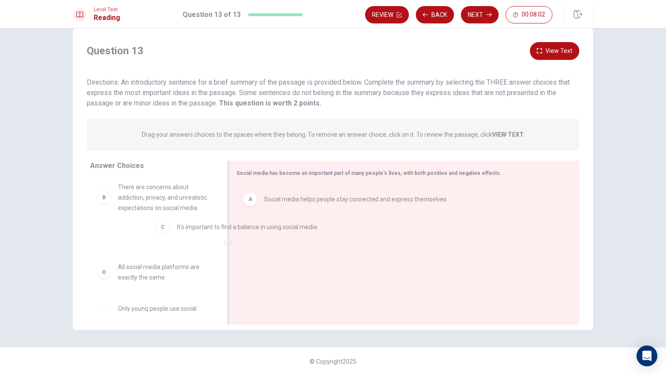
drag, startPoint x: 311, startPoint y: 236, endPoint x: 180, endPoint y: 222, distance: 131.8
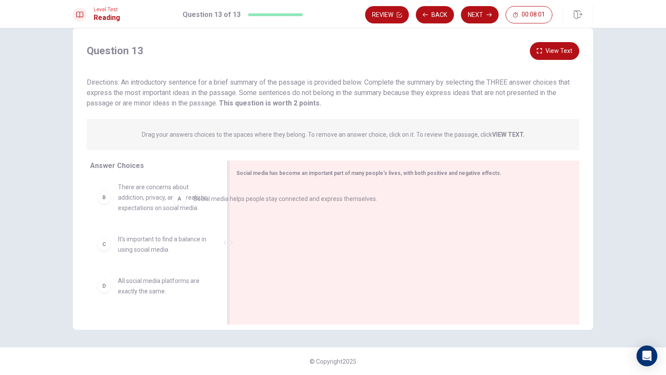
scroll to position [0, 0]
drag, startPoint x: 351, startPoint y: 200, endPoint x: 319, endPoint y: 196, distance: 32.3
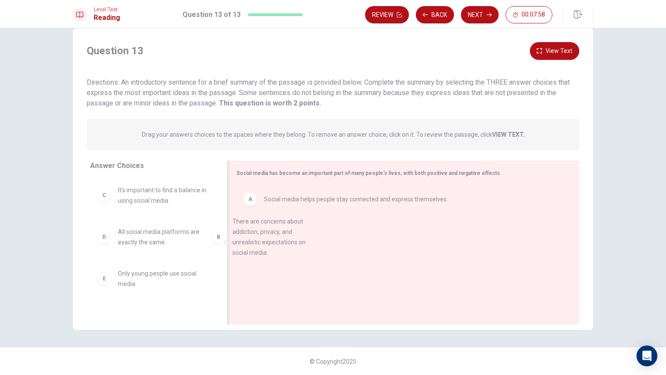
drag, startPoint x: 161, startPoint y: 196, endPoint x: 293, endPoint y: 231, distance: 136.9
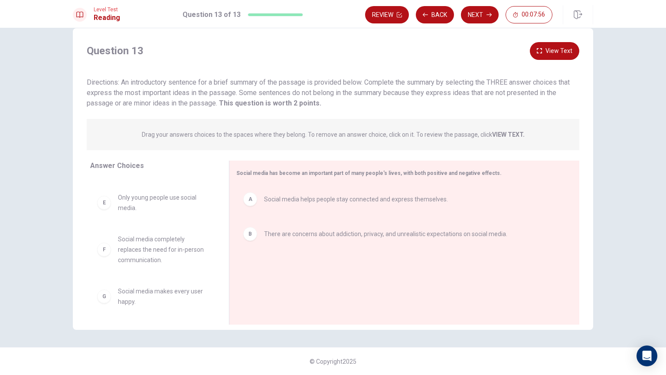
scroll to position [78, 0]
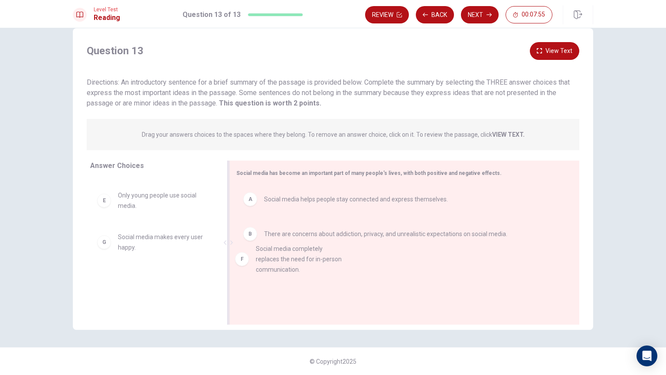
drag, startPoint x: 143, startPoint y: 239, endPoint x: 289, endPoint y: 250, distance: 147.0
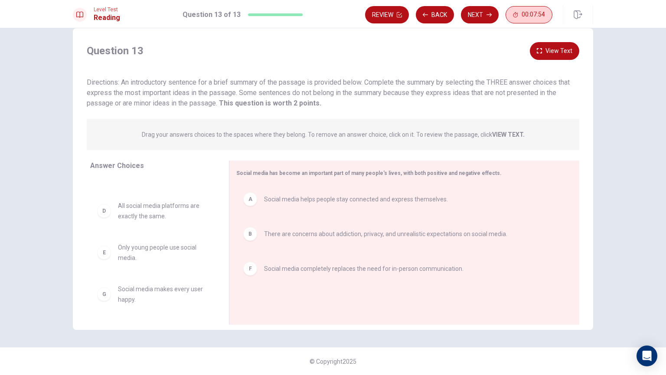
scroll to position [26, 0]
click at [494, 20] on button "Next" at bounding box center [480, 14] width 38 height 17
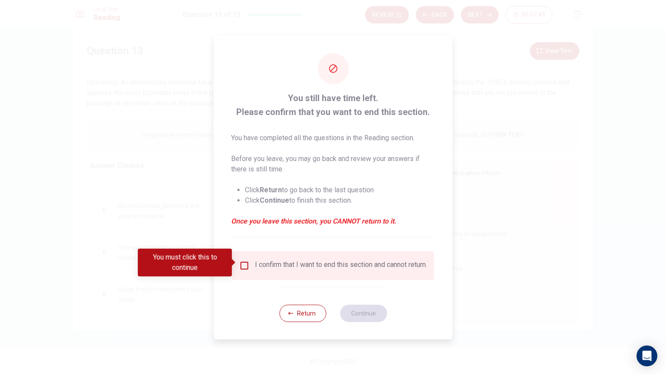
click at [298, 318] on button "Return" at bounding box center [302, 312] width 47 height 17
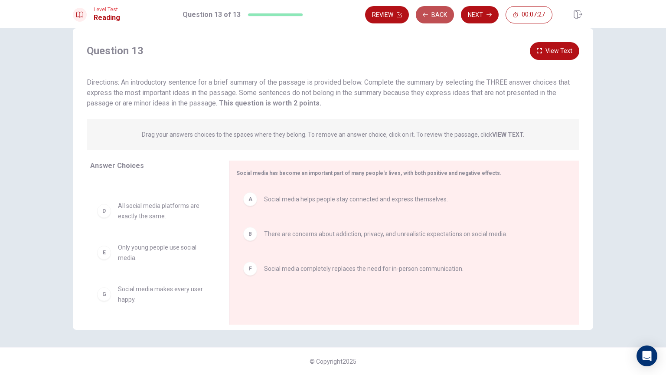
click at [429, 10] on button "Back" at bounding box center [435, 14] width 38 height 17
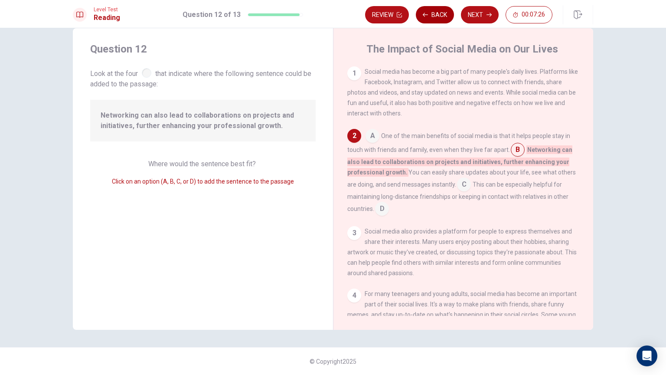
scroll to position [64, 0]
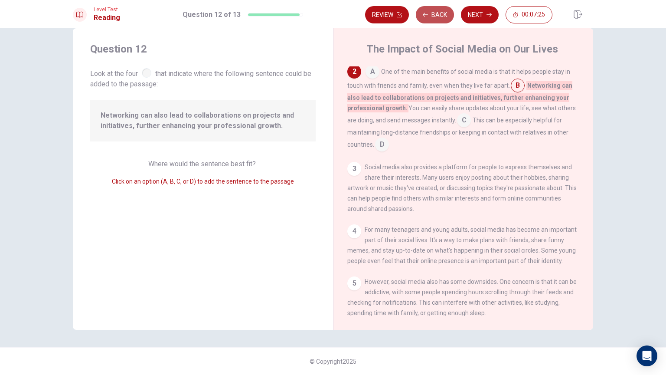
click at [429, 10] on button "Back" at bounding box center [435, 14] width 38 height 17
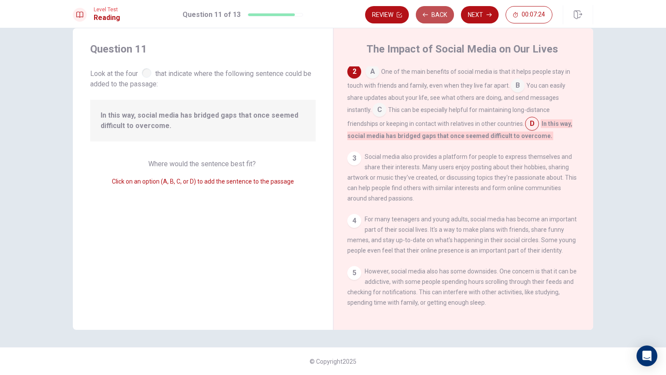
click at [429, 10] on button "Back" at bounding box center [435, 14] width 38 height 17
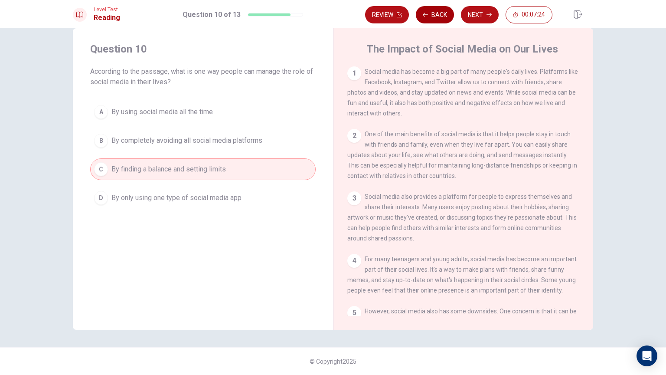
click at [429, 10] on button "Back" at bounding box center [435, 14] width 38 height 17
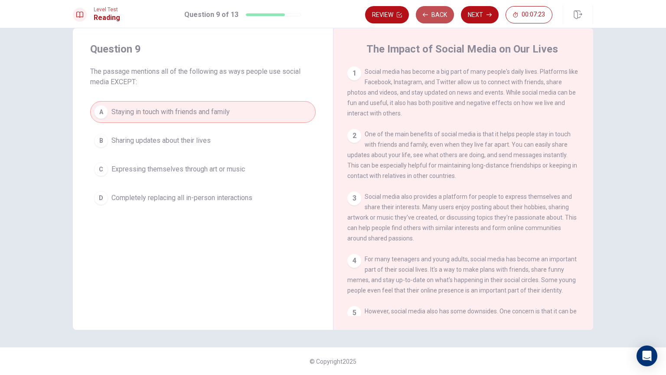
click at [429, 10] on button "Back" at bounding box center [435, 14] width 38 height 17
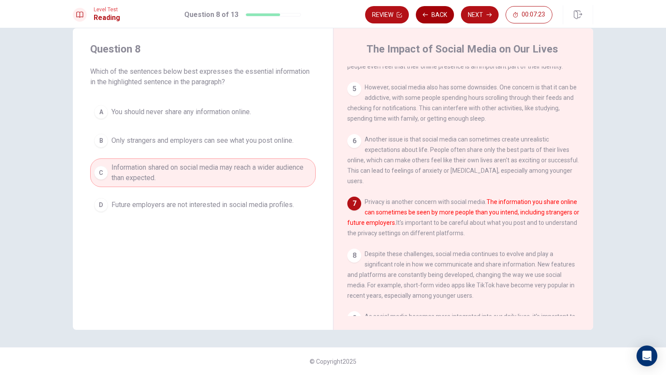
click at [429, 10] on button "Back" at bounding box center [435, 14] width 38 height 17
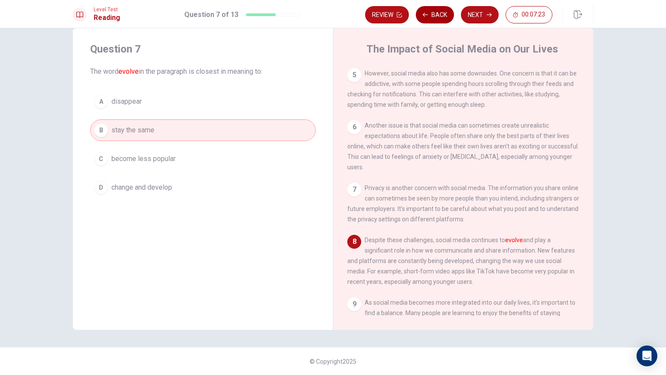
scroll to position [296, 0]
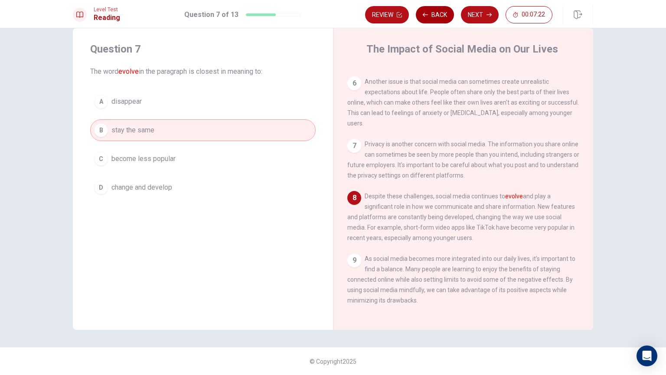
click at [429, 10] on button "Back" at bounding box center [435, 14] width 38 height 17
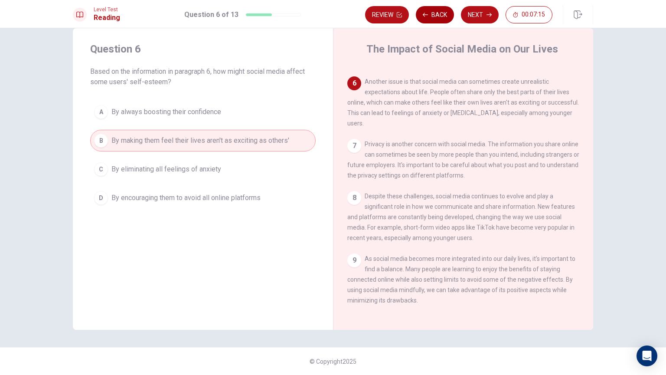
click at [431, 16] on button "Back" at bounding box center [435, 14] width 38 height 17
click at [482, 3] on div "Level Test Reading Question 5 of 13 Review Back Next 00:07:09" at bounding box center [333, 14] width 666 height 28
click at [482, 8] on button "Next" at bounding box center [480, 14] width 38 height 17
click at [482, 8] on div "Review Back Next 00:07:09" at bounding box center [458, 14] width 187 height 17
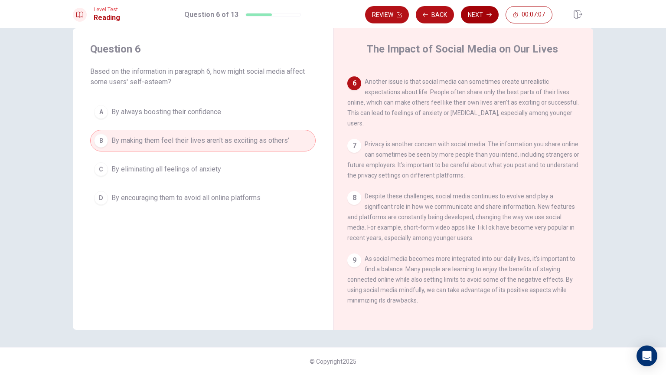
click at [467, 9] on button "Next" at bounding box center [480, 14] width 38 height 17
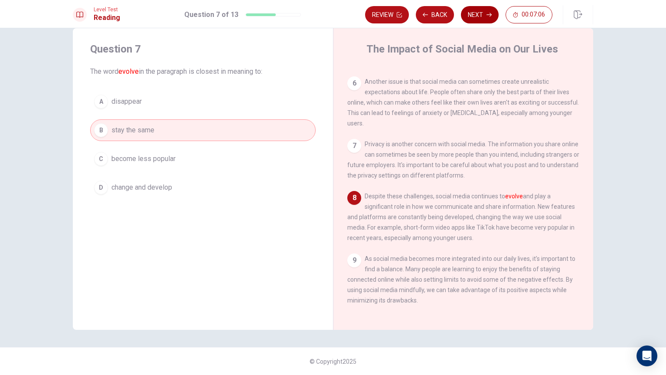
click at [483, 20] on button "Next" at bounding box center [480, 14] width 38 height 17
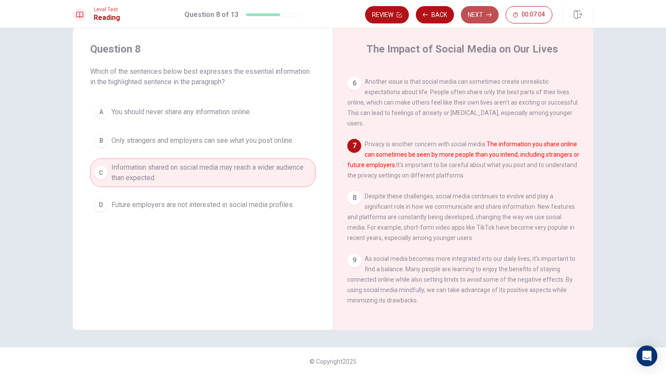
click at [484, 16] on button "Next" at bounding box center [480, 14] width 38 height 17
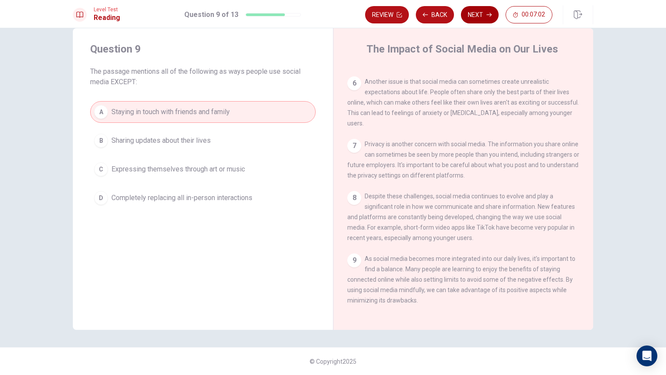
click at [484, 16] on button "Next" at bounding box center [480, 14] width 38 height 17
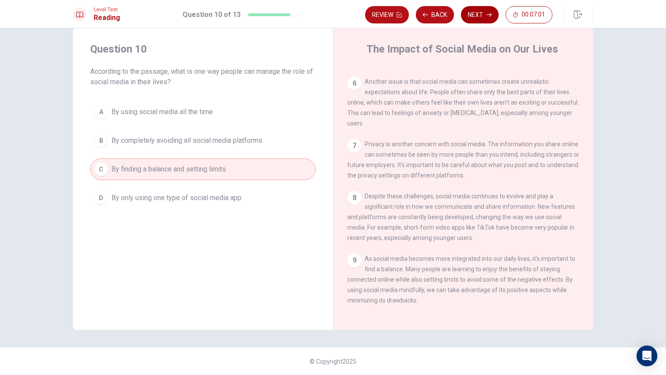
click at [484, 16] on button "Next" at bounding box center [480, 14] width 38 height 17
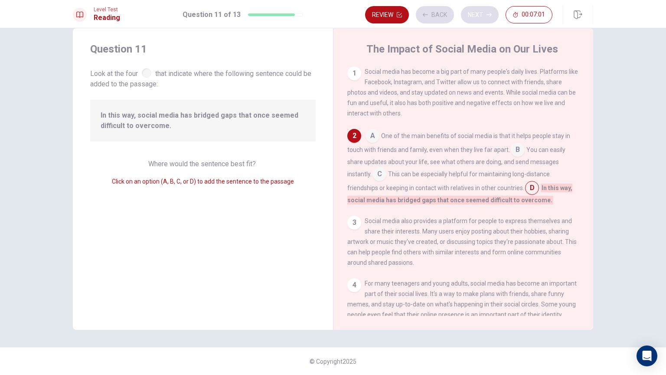
scroll to position [64, 0]
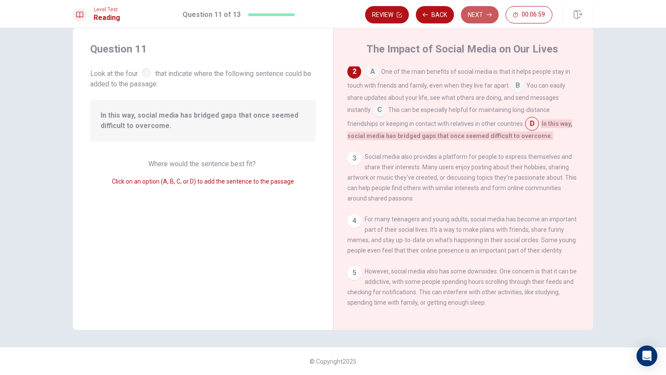
click at [481, 13] on button "Next" at bounding box center [480, 14] width 38 height 17
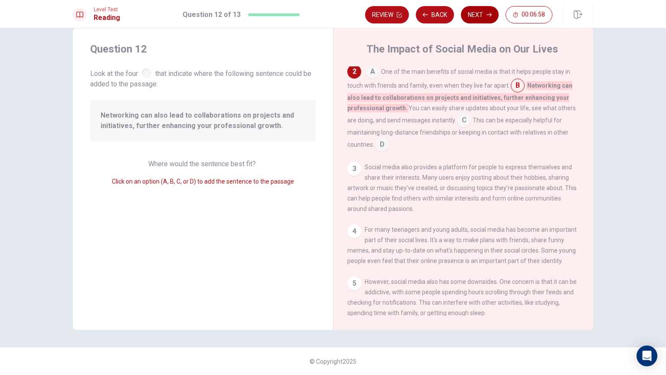
click at [481, 16] on button "Next" at bounding box center [480, 14] width 38 height 17
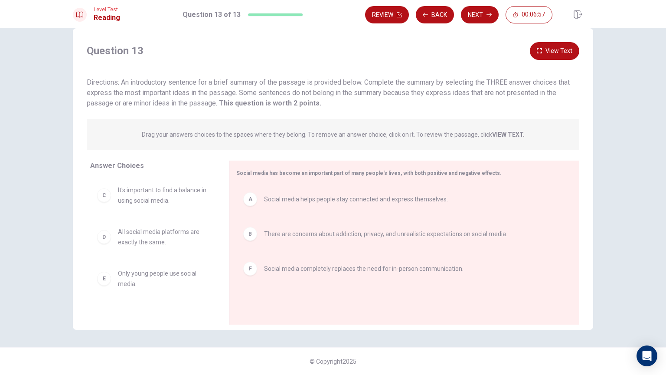
click at [480, 20] on button "Next" at bounding box center [480, 14] width 38 height 17
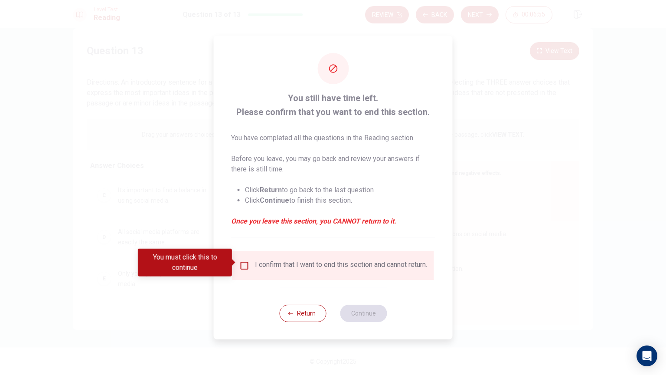
click at [242, 260] on input "You must click this to continue" at bounding box center [244, 265] width 10 height 10
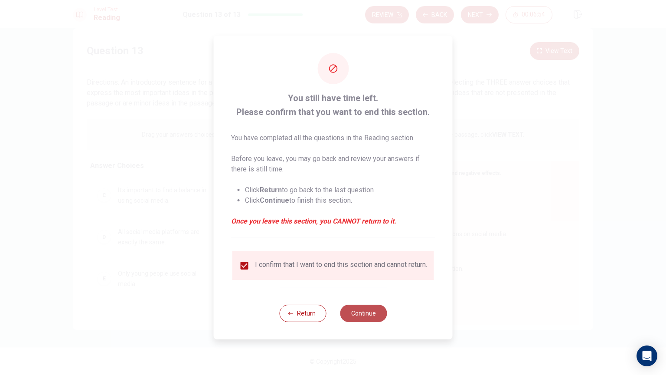
click at [371, 314] on button "Continue" at bounding box center [363, 312] width 47 height 17
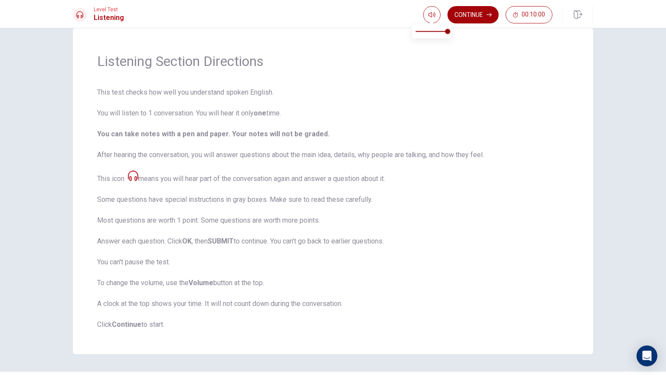
click at [469, 20] on button "Continue" at bounding box center [473, 14] width 51 height 17
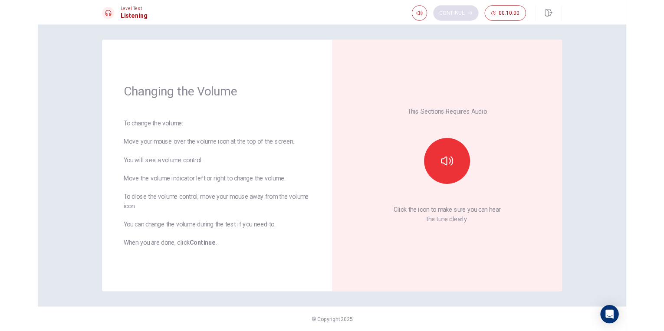
scroll to position [0, 0]
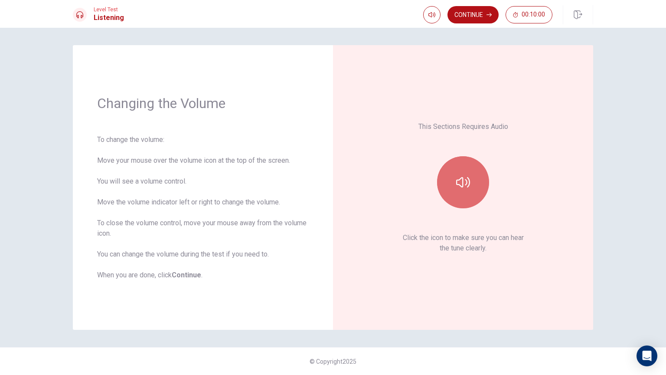
click at [472, 186] on button "button" at bounding box center [463, 182] width 52 height 52
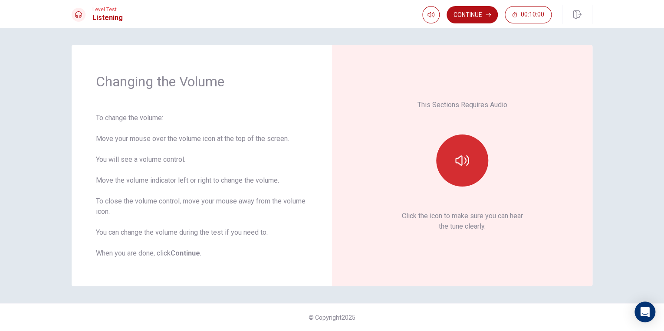
click at [466, 156] on icon "button" at bounding box center [462, 160] width 14 height 10
click at [464, 156] on icon "button" at bounding box center [462, 161] width 14 height 14
click at [458, 151] on button "button" at bounding box center [462, 160] width 52 height 52
click at [468, 164] on button "button" at bounding box center [462, 160] width 52 height 52
click at [534, 185] on div "This Sections Requires Audio Click the icon to make sure you can hear the tune …" at bounding box center [462, 165] width 212 height 192
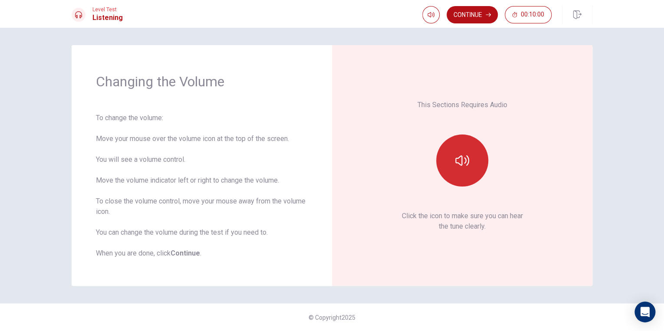
click at [470, 176] on button "button" at bounding box center [462, 160] width 52 height 52
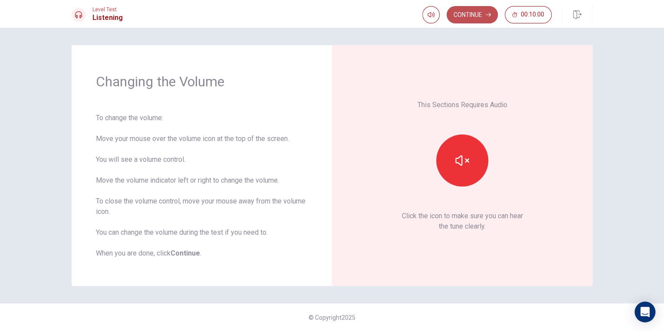
click at [483, 17] on button "Continue" at bounding box center [471, 14] width 51 height 17
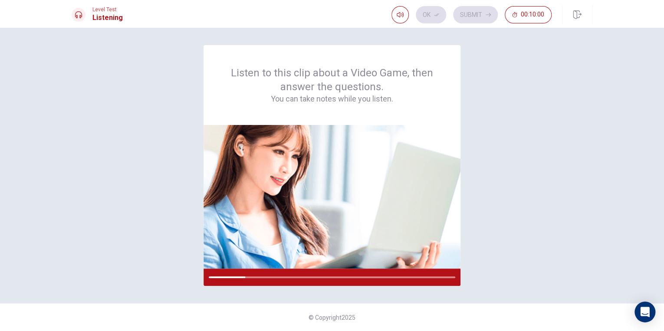
click at [504, 117] on div "Listen to this clip about a Video Game, then answer the questions. You can take…" at bounding box center [332, 165] width 521 height 241
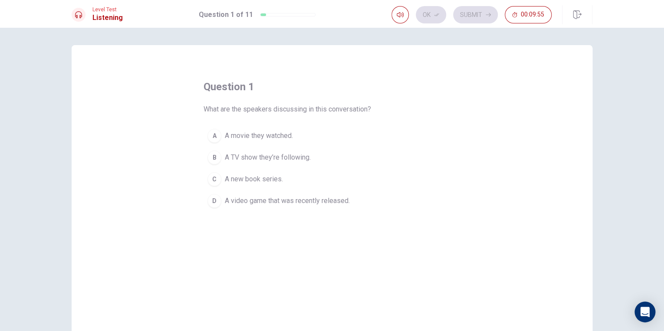
click at [281, 200] on span "A video game that was recently released." at bounding box center [287, 201] width 125 height 10
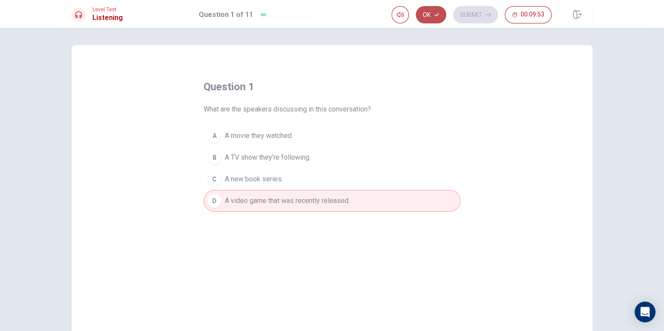
click at [429, 12] on button "Ok" at bounding box center [431, 14] width 30 height 17
click at [470, 14] on button "Submit" at bounding box center [475, 14] width 45 height 17
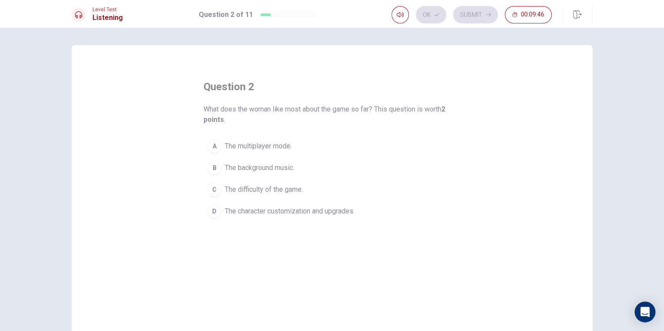
click at [319, 211] on span "The character customization and upgrades." at bounding box center [290, 211] width 130 height 10
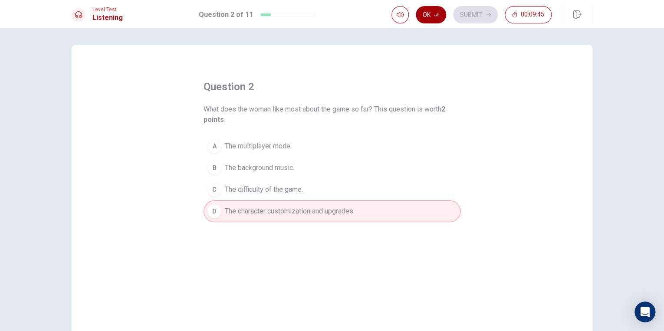
click at [430, 13] on button "Ok" at bounding box center [431, 14] width 30 height 17
click at [470, 7] on button "Submit" at bounding box center [475, 14] width 45 height 17
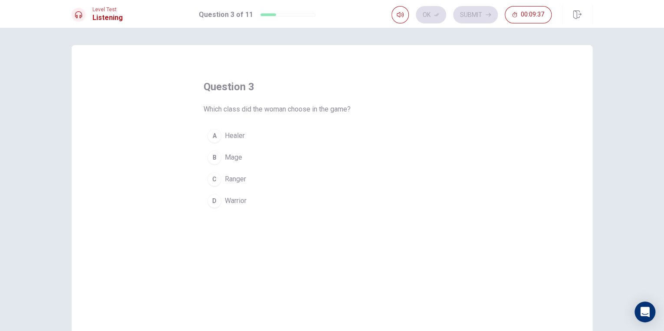
click at [250, 177] on button "C Ranger" at bounding box center [331, 179] width 257 height 22
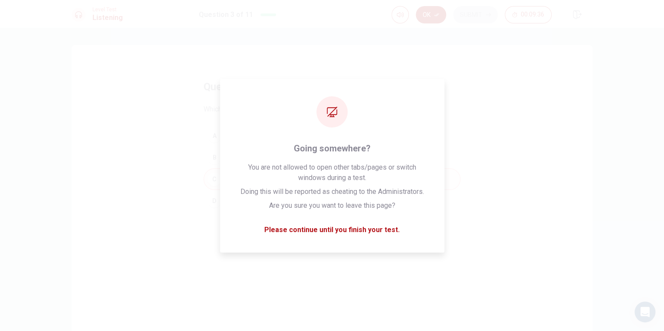
click at [438, 14] on icon "button" at bounding box center [436, 14] width 5 height 3
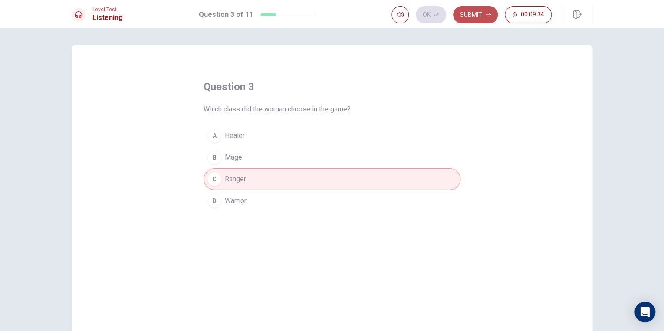
click at [473, 10] on button "Submit" at bounding box center [475, 14] width 45 height 17
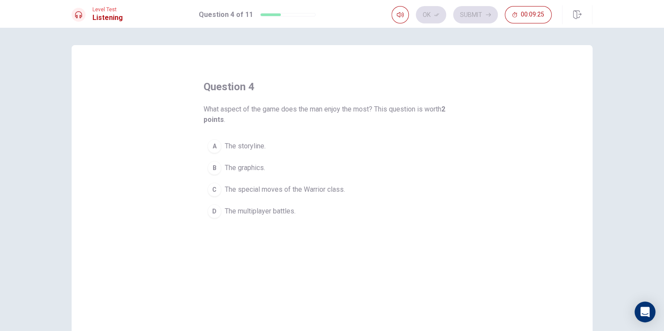
click at [271, 189] on span "The special moves of the Warrior class." at bounding box center [285, 189] width 120 height 10
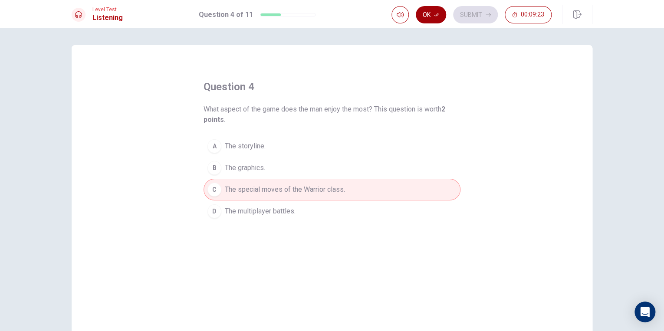
click at [423, 13] on button "Ok" at bounding box center [431, 14] width 30 height 17
click at [462, 15] on button "Submit" at bounding box center [475, 14] width 45 height 17
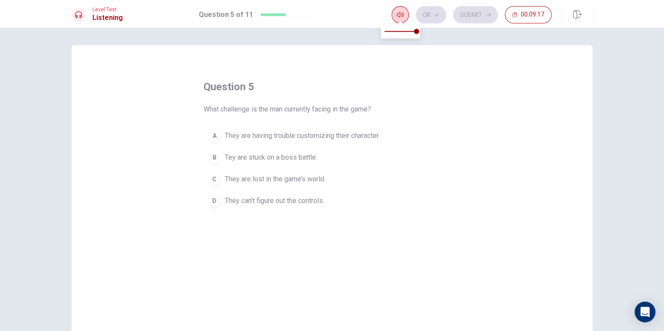
click at [400, 11] on icon "button" at bounding box center [399, 14] width 7 height 7
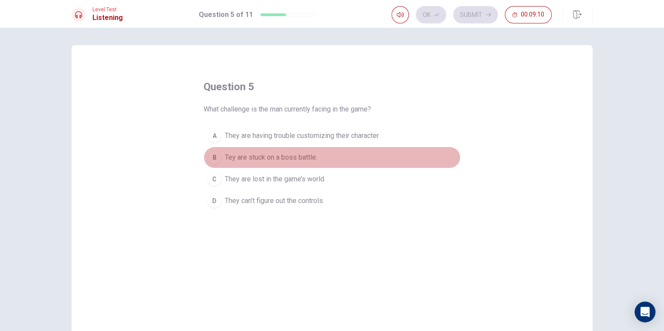
click at [310, 156] on span "Tey are stuck on a boss battle." at bounding box center [271, 157] width 92 height 10
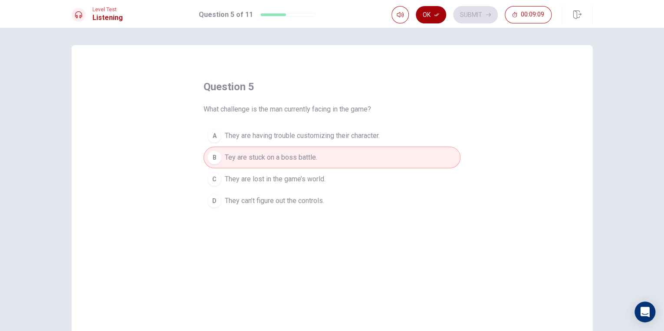
click at [429, 19] on button "Ok" at bounding box center [431, 14] width 30 height 17
click at [474, 17] on button "Submit" at bounding box center [475, 14] width 45 height 17
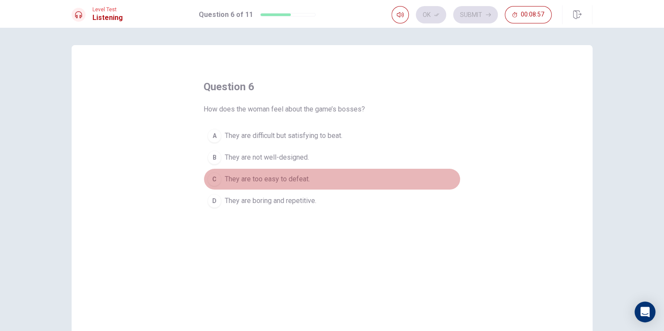
click at [297, 173] on button "C They are too easy to defeat." at bounding box center [331, 179] width 257 height 22
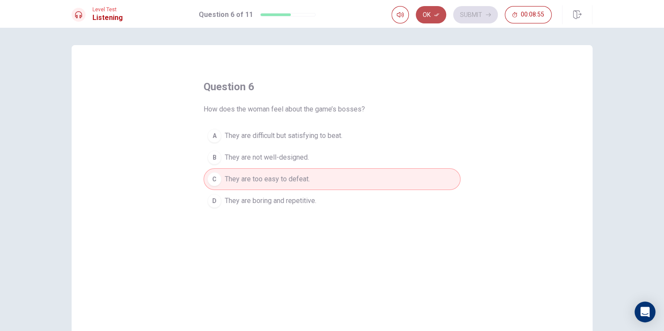
click at [437, 12] on button "Ok" at bounding box center [431, 14] width 30 height 17
click at [464, 13] on button "Submit" at bounding box center [475, 14] width 45 height 17
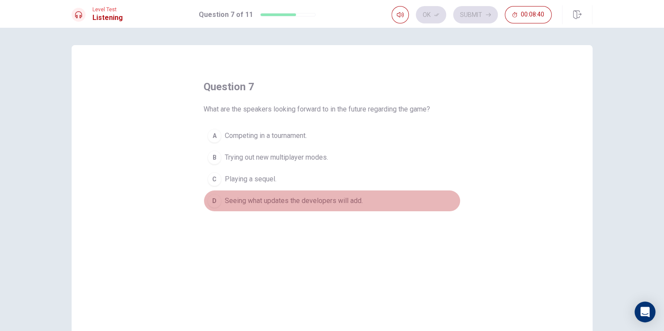
click at [293, 196] on span "Seeing what updates the developers will add." at bounding box center [294, 201] width 138 height 10
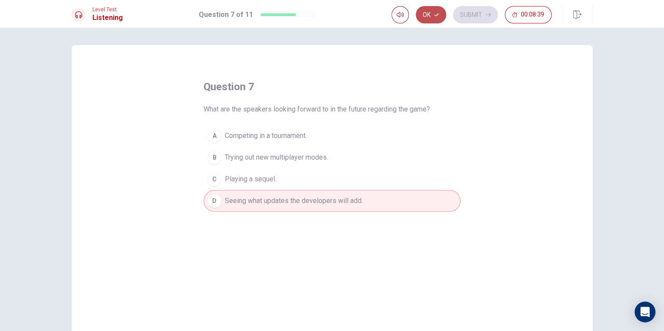
click at [438, 10] on button "Ok" at bounding box center [431, 14] width 30 height 17
click at [481, 15] on button "Submit" at bounding box center [475, 14] width 45 height 17
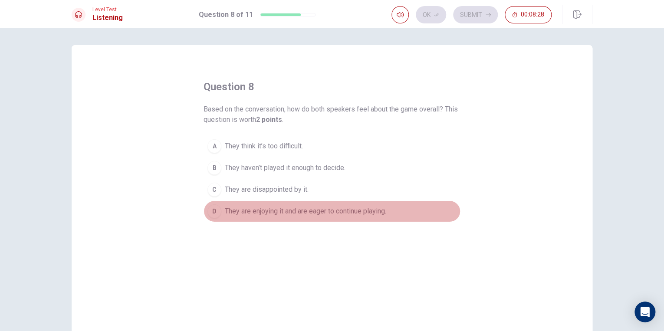
click at [290, 209] on span "They are enjoying it and are eager to continue playing." at bounding box center [305, 211] width 161 height 10
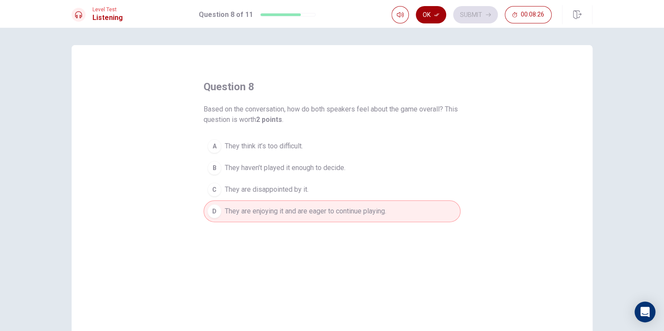
click at [424, 18] on button "Ok" at bounding box center [431, 14] width 30 height 17
click at [476, 9] on button "Submit" at bounding box center [475, 14] width 45 height 17
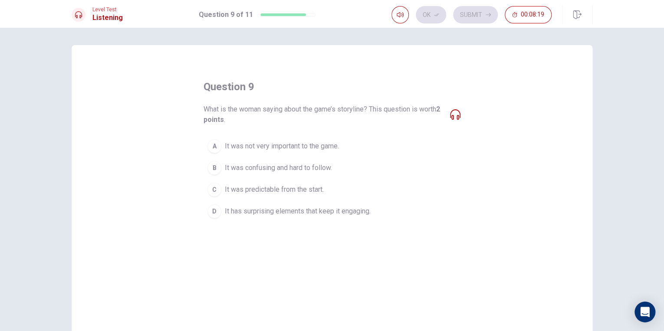
click at [450, 111] on icon at bounding box center [455, 114] width 10 height 10
click at [280, 209] on span "It has surprising elements that keep it engaging." at bounding box center [298, 211] width 146 height 10
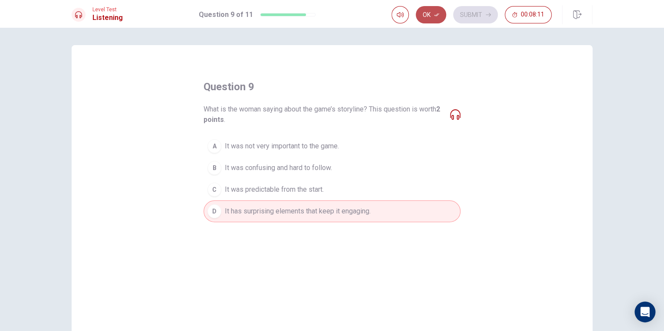
click at [433, 10] on button "Ok" at bounding box center [431, 14] width 30 height 17
click at [477, 24] on div "Level Test Listening Question 9 of 11 Ok Submit 00:08:10" at bounding box center [332, 14] width 664 height 28
click at [477, 14] on button "Submit" at bounding box center [475, 14] width 45 height 17
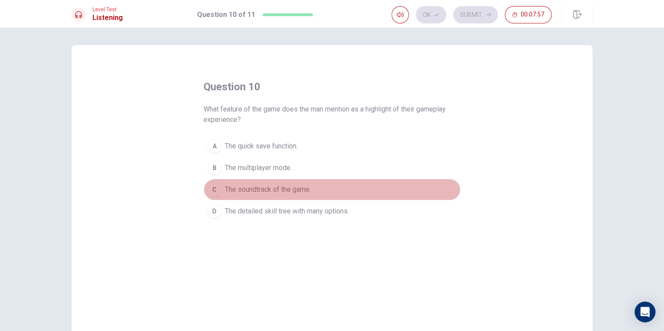
click at [284, 190] on span "The soundtrack of the game." at bounding box center [268, 189] width 86 height 10
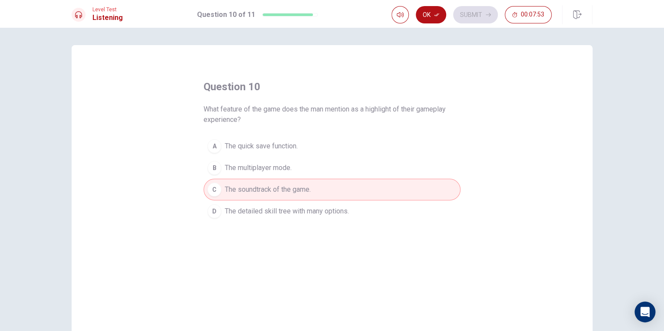
drag, startPoint x: 312, startPoint y: 209, endPoint x: 343, endPoint y: 180, distance: 41.7
click at [312, 209] on span "The detailed skill tree with many options." at bounding box center [287, 211] width 124 height 10
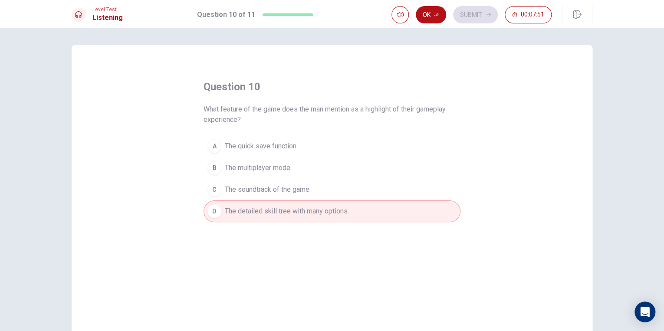
click at [306, 149] on button "A The quick save function." at bounding box center [331, 146] width 257 height 22
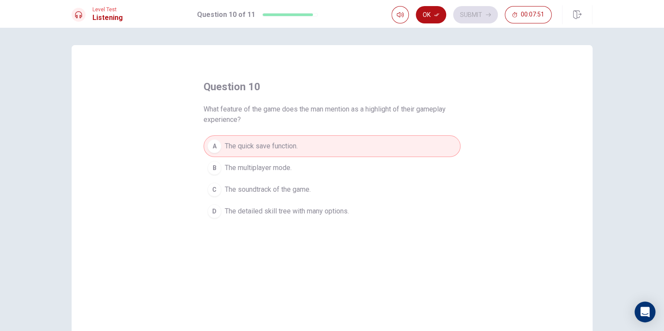
click at [299, 157] on button "B The multiplayer mode." at bounding box center [331, 168] width 257 height 22
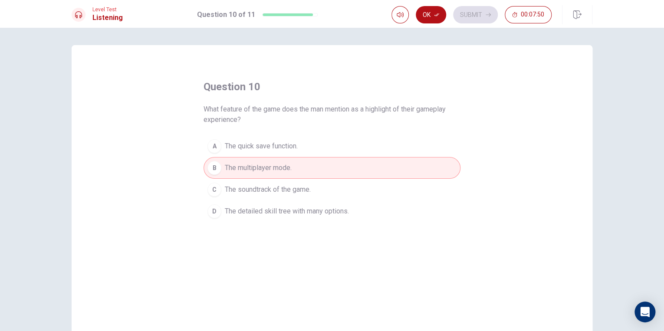
click at [279, 183] on button "C The soundtrack of the game." at bounding box center [331, 190] width 257 height 22
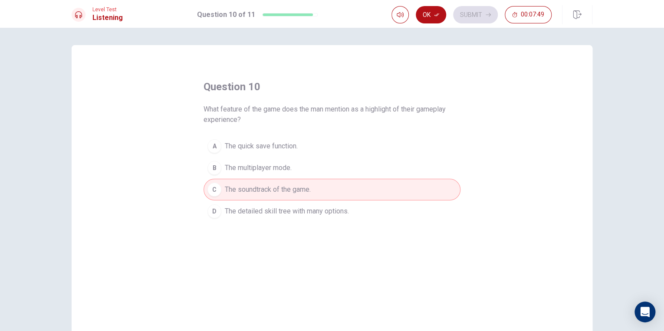
click at [305, 158] on button "B The multiplayer mode." at bounding box center [331, 168] width 257 height 22
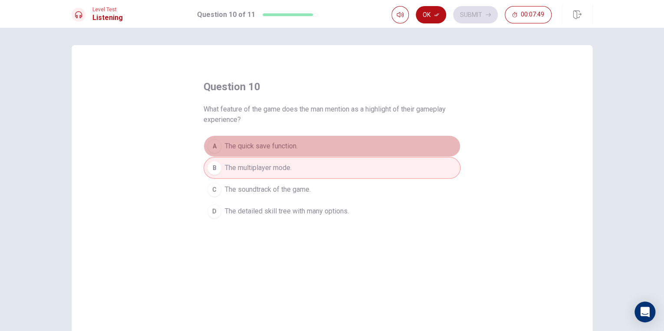
click at [302, 152] on button "A The quick save function." at bounding box center [331, 146] width 257 height 22
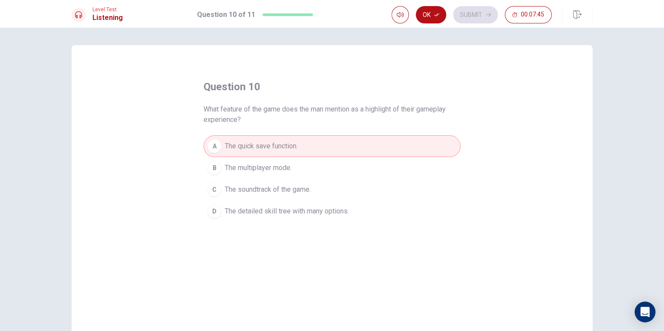
click at [269, 188] on span "The soundtrack of the game." at bounding box center [268, 189] width 86 height 10
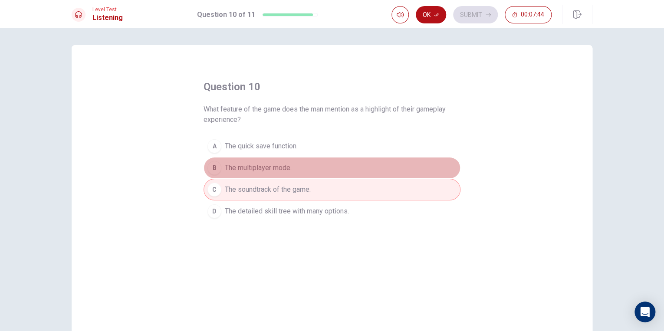
click at [280, 167] on span "The multiplayer mode." at bounding box center [258, 168] width 67 height 10
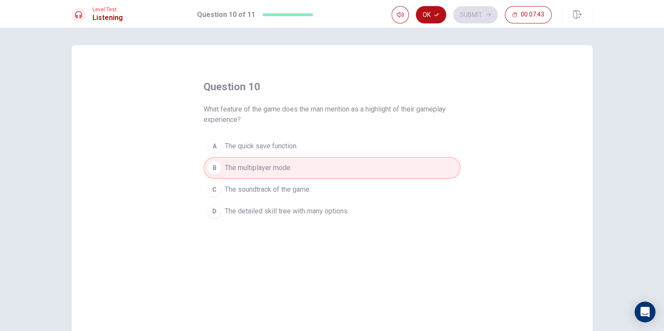
click at [295, 184] on span "The soundtrack of the game." at bounding box center [268, 189] width 86 height 10
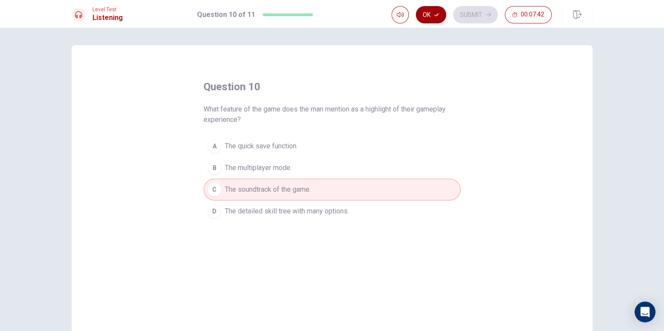
click at [441, 9] on button "Ok" at bounding box center [431, 14] width 30 height 17
click at [469, 9] on button "Submit" at bounding box center [475, 14] width 45 height 17
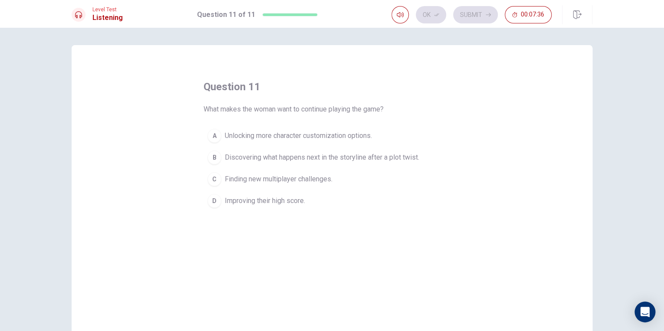
click at [259, 161] on span "Discovering what happens next in the storyline after a plot twist." at bounding box center [322, 157] width 194 height 10
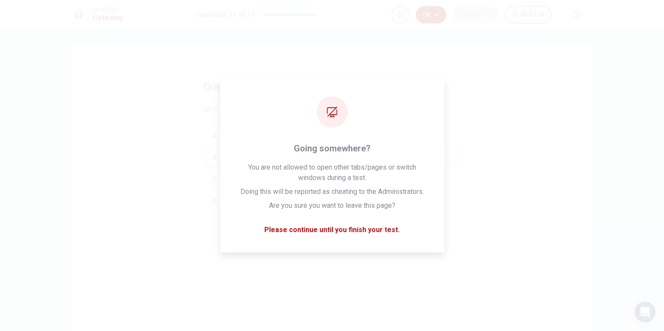
click at [423, 16] on button "Ok" at bounding box center [431, 14] width 30 height 17
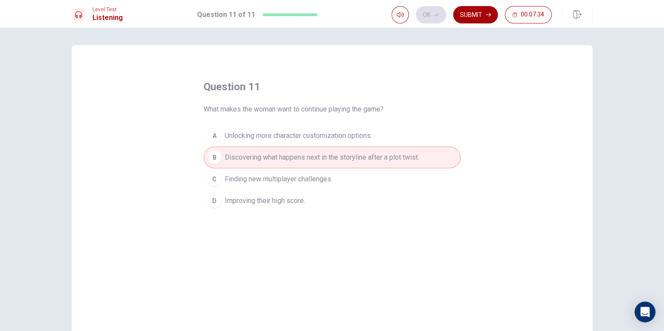
click at [460, 12] on button "Submit" at bounding box center [475, 14] width 45 height 17
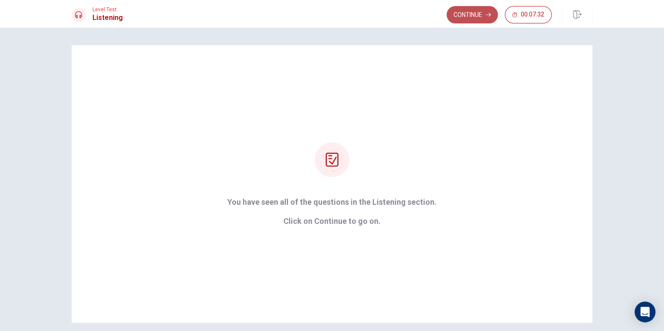
click at [488, 16] on icon "button" at bounding box center [487, 14] width 5 height 5
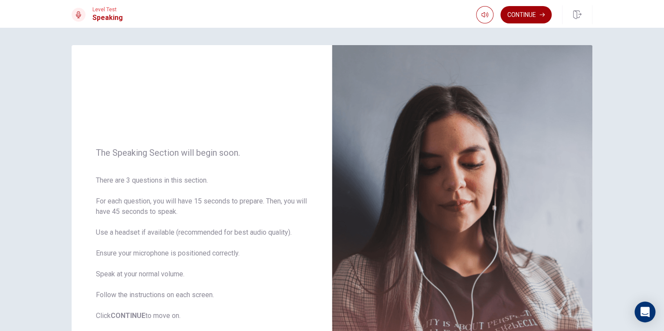
click at [541, 9] on button "Continue" at bounding box center [525, 14] width 51 height 17
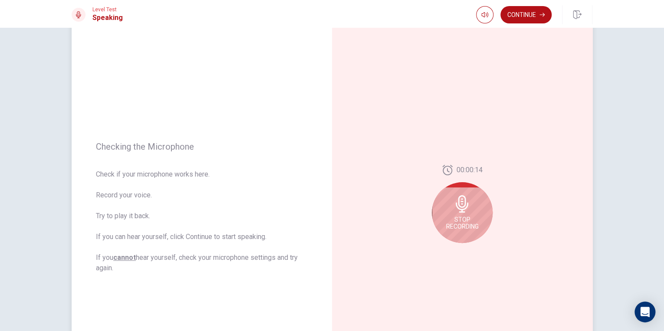
scroll to position [35, 0]
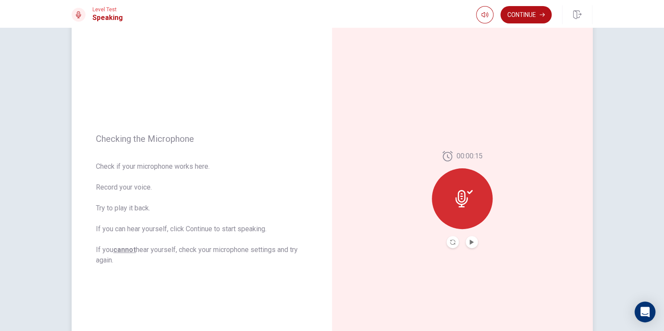
click at [459, 209] on div at bounding box center [462, 198] width 61 height 61
click at [467, 193] on icon at bounding box center [470, 192] width 6 height 4
click at [472, 242] on button "Play Audio" at bounding box center [471, 242] width 12 height 12
click at [472, 241] on button "Play Audio" at bounding box center [471, 242] width 12 height 12
click at [467, 243] on button "Pause Audio" at bounding box center [471, 242] width 12 height 12
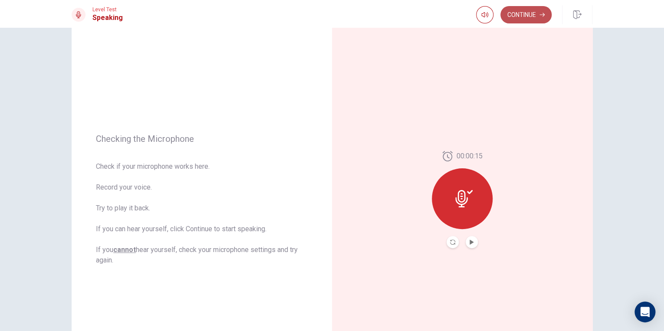
click at [517, 12] on button "Continue" at bounding box center [525, 14] width 51 height 17
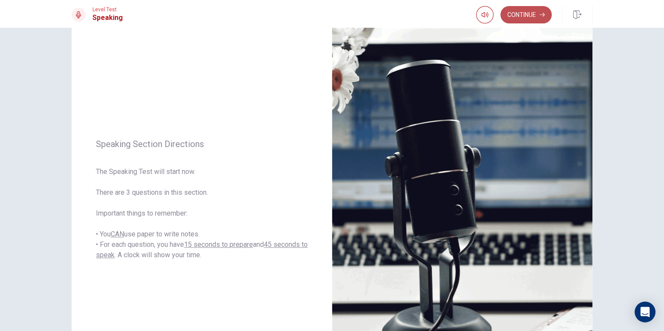
click at [531, 14] on button "Continue" at bounding box center [525, 14] width 51 height 17
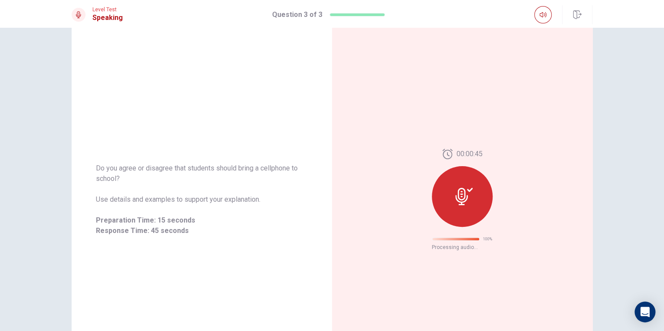
scroll to position [0, 0]
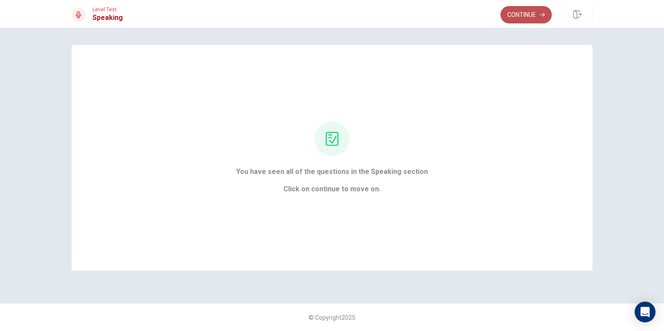
click at [532, 20] on button "Continue" at bounding box center [525, 14] width 51 height 17
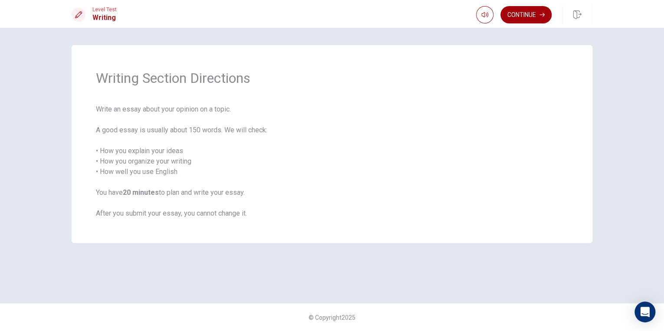
click at [523, 10] on button "Continue" at bounding box center [525, 14] width 51 height 17
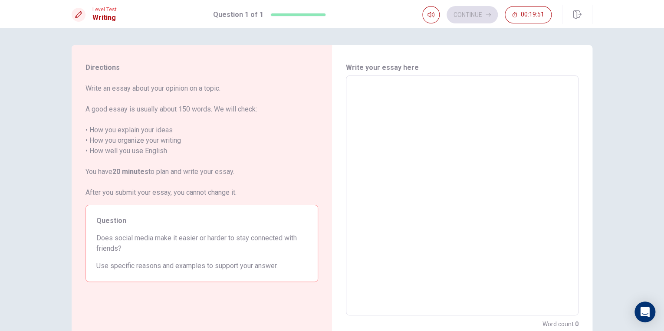
click at [380, 115] on textarea at bounding box center [462, 196] width 220 height 226
type textarea "S"
type textarea "x"
type textarea "So"
type textarea "x"
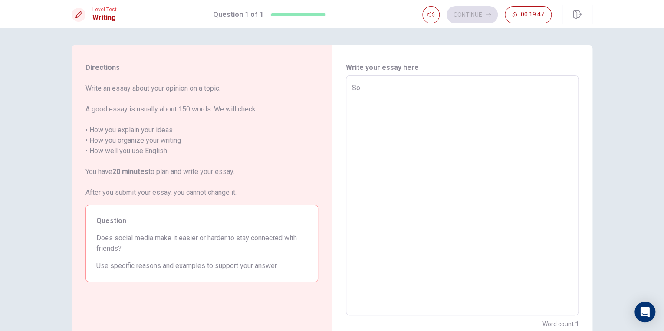
type textarea "Soc"
type textarea "x"
type textarea "Soci"
type textarea "x"
type textarea "[PERSON_NAME]"
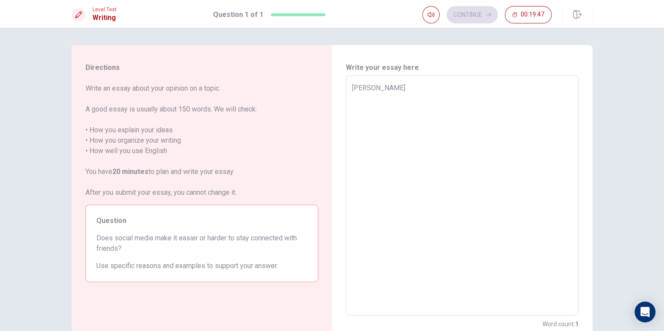
type textarea "x"
type textarea "Social"
type textarea "x"
type textarea "Socialm"
type textarea "x"
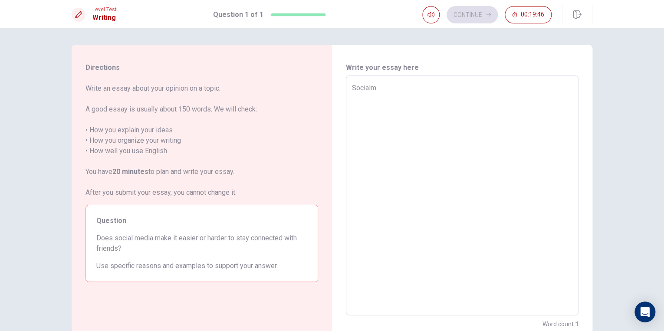
type textarea "Socialme"
type textarea "x"
type textarea "Socialmed"
type textarea "x"
type textarea "Socialmedi"
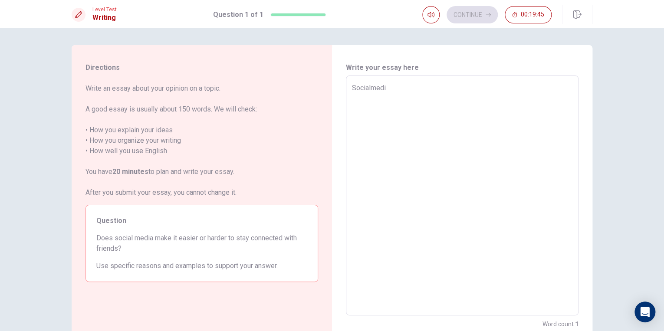
type textarea "x"
type textarea "Socialmedia"
type textarea "x"
type textarea "Socialmedia"
type textarea "x"
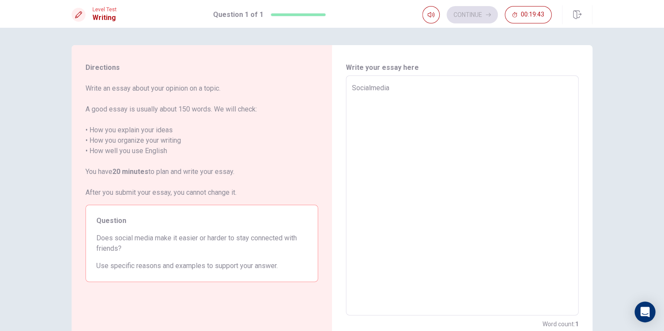
type textarea "Socialmedia"
type textarea "x"
type textarea "Socialmedia"
type textarea "x"
type textarea "Socialmedia"
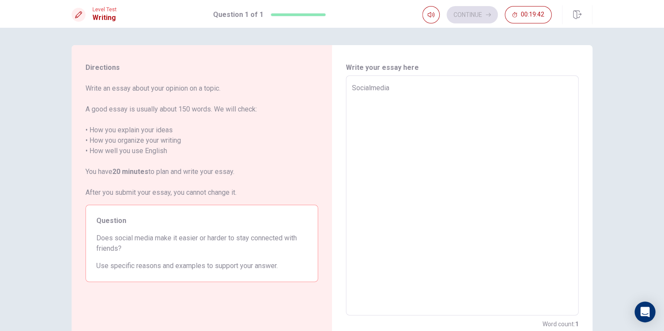
type textarea "x"
type textarea "Socialmedia"
type textarea "x"
type textarea "Socialmedia"
type textarea "x"
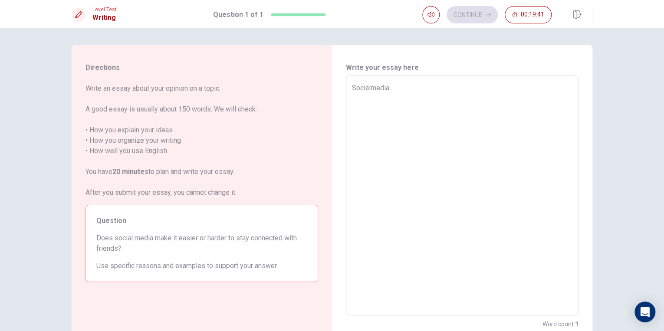
type textarea "Socialmedia"
type textarea "x"
type textarea "Socialmedia"
type textarea "x"
type textarea "Socialmedia"
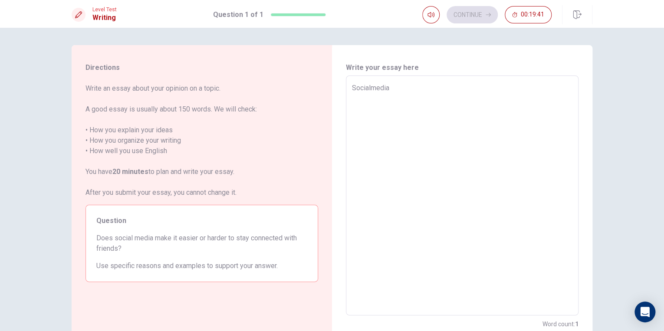
type textarea "x"
type textarea "Socialmedia"
type textarea "x"
type textarea "Socialmedia"
type textarea "x"
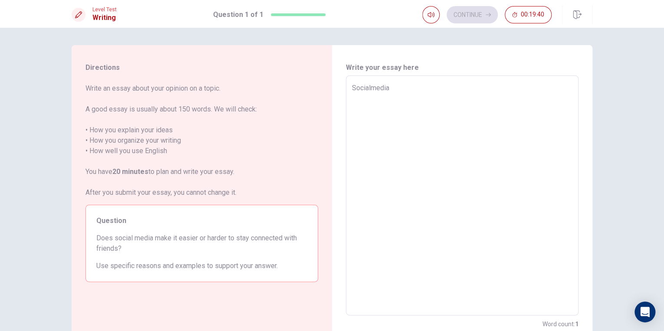
type textarea "Socialmedia"
type textarea "x"
type textarea "Socialmedi"
type textarea "x"
type textarea "Socialmed"
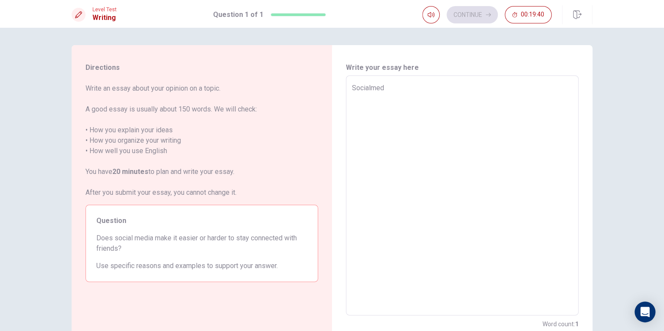
type textarea "x"
type textarea "Socialme"
type textarea "x"
type textarea "Socialm"
type textarea "x"
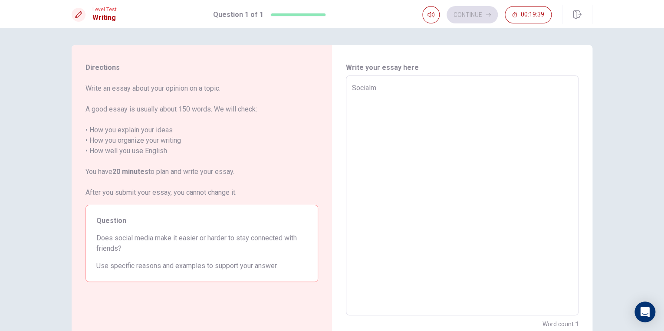
type textarea "Social"
type textarea "x"
type textarea "[PERSON_NAME]"
type textarea "x"
type textarea "Social"
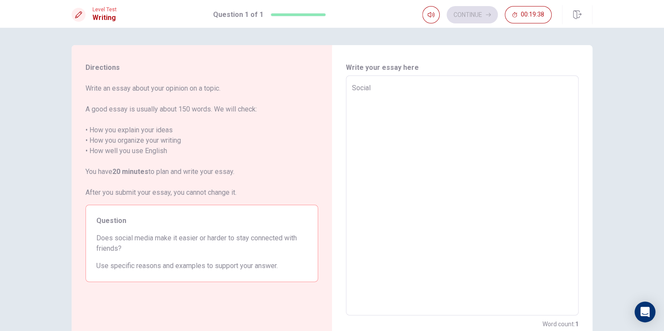
type textarea "x"
type textarea "Social"
type textarea "x"
type textarea "Social m"
type textarea "x"
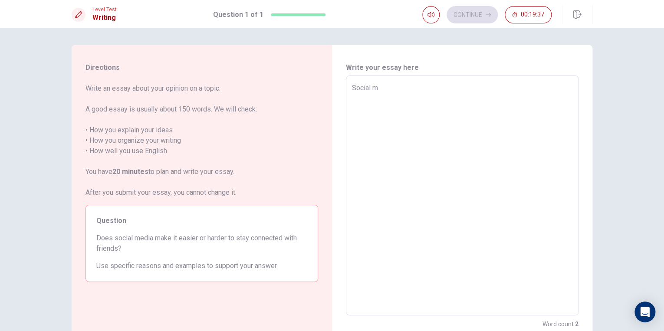
type textarea "Social me"
type textarea "x"
type textarea "Social med"
type textarea "x"
type textarea "Social medui"
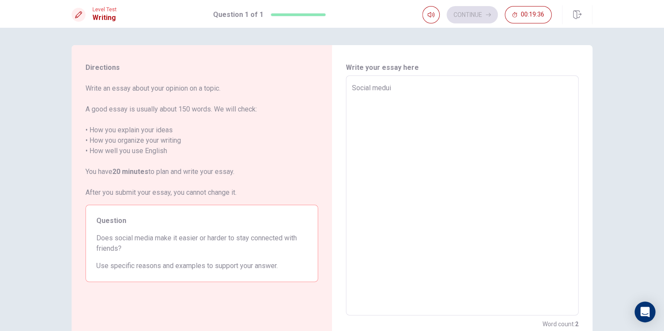
type textarea "x"
type textarea "Social meduia"
type textarea "x"
type textarea "Social meduia"
type textarea "x"
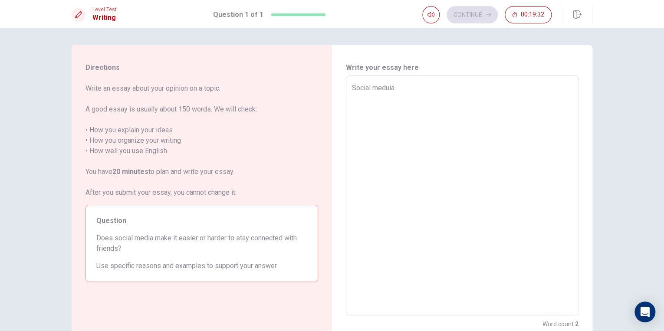
type textarea "Social meduia"
type textarea "x"
type textarea "Social medui"
type textarea "x"
type textarea "Social medu"
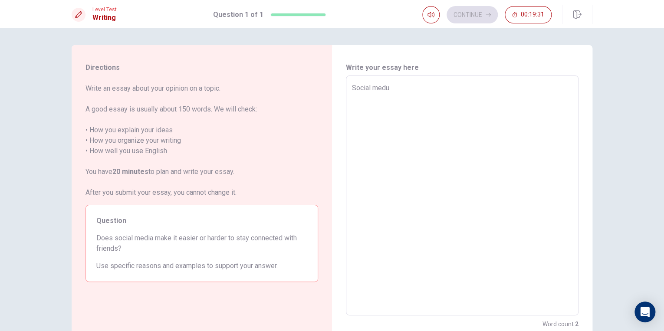
type textarea "x"
type textarea "Social med"
type textarea "x"
type textarea "Social medi"
type textarea "x"
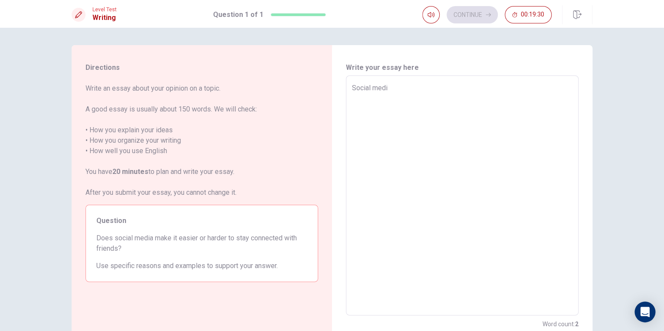
type textarea "Social medis"
type textarea "x"
type textarea "Social medi"
type textarea "x"
type textarea "Social media"
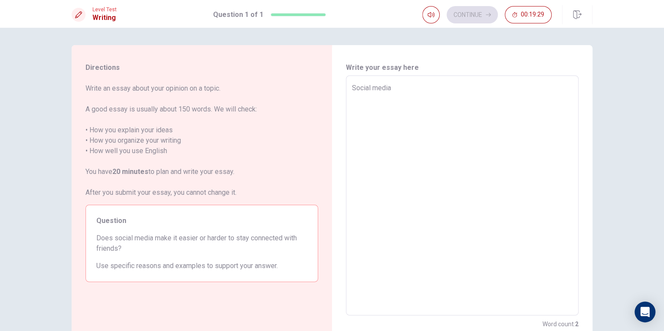
type textarea "x"
type textarea "Social media"
type textarea "x"
type textarea "Social media m"
type textarea "x"
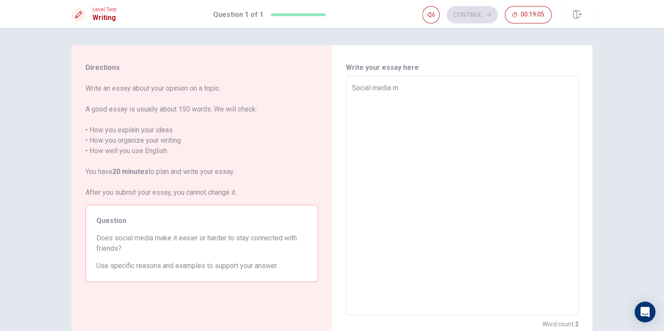
type textarea "Social media ma"
type textarea "x"
type textarea "Social media mak"
type textarea "x"
type textarea "Social media make"
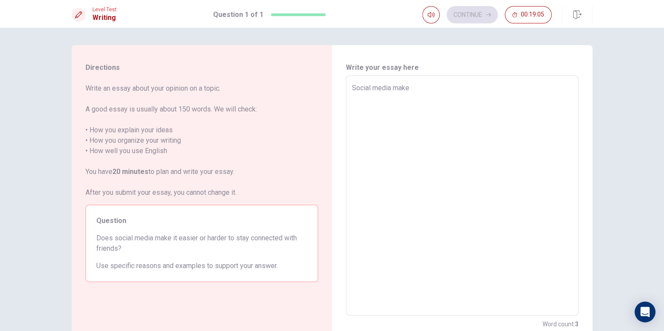
type textarea "x"
type textarea "Social media make"
type textarea "x"
type textarea "Social media make"
type textarea "x"
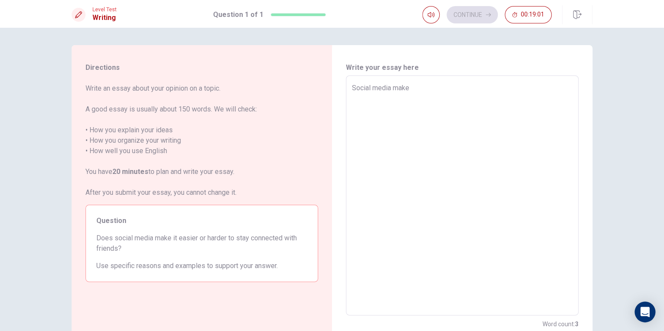
type textarea "Social media mak"
type textarea "x"
type textarea "Social media ma"
type textarea "x"
type textarea "Social media m"
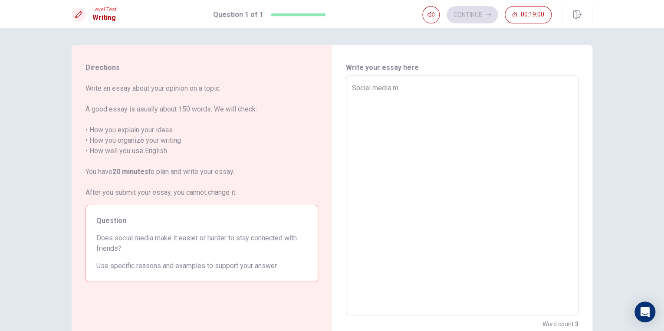
type textarea "x"
type textarea "Social media ma"
type textarea "x"
type textarea "Social media mad"
type textarea "x"
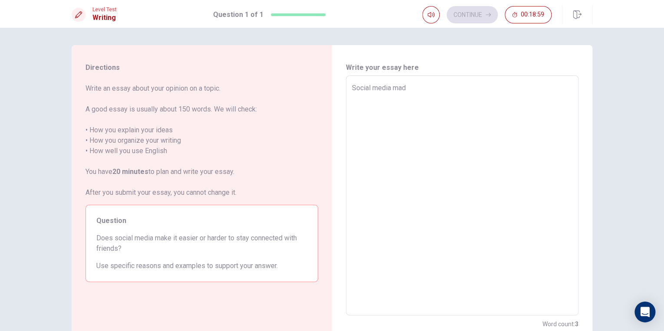
type textarea "Social media made"
type textarea "x"
type textarea "Social media made"
type textarea "x"
type textarea "Social media made e"
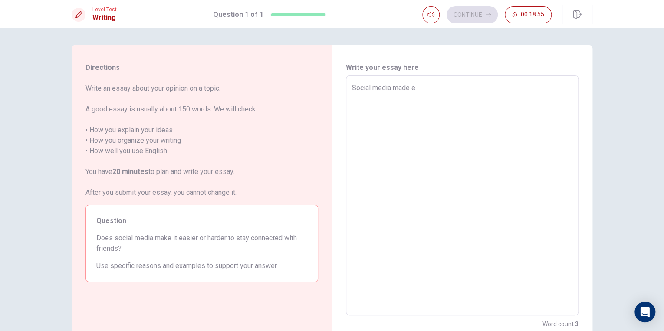
type textarea "x"
type textarea "Social media made ea"
type textarea "x"
type textarea "Social media made eas"
type textarea "x"
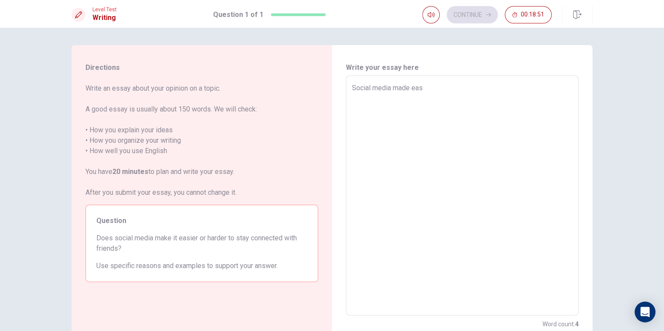
type textarea "Social media made easi"
type textarea "x"
type textarea "Social media made easie"
type textarea "x"
type textarea "Social media made easier"
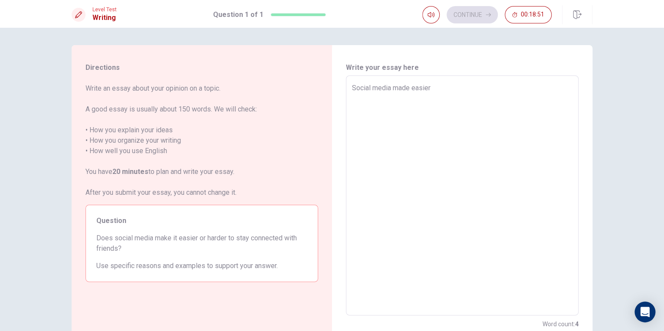
type textarea "x"
type textarea "Social media made easier"
type textarea "x"
type textarea "Social media made easier t"
type textarea "x"
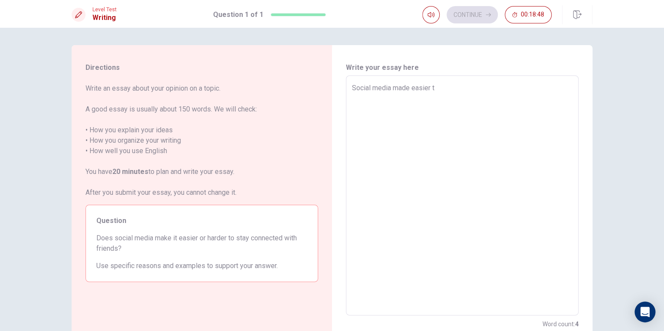
type textarea "Social media made easier to"
type textarea "x"
type textarea "Social media made easier tos"
type textarea "x"
type textarea "Social media made easier tost"
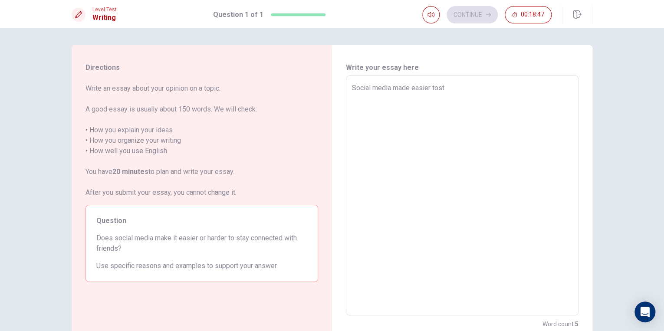
type textarea "x"
type textarea "Social media made easier [PERSON_NAME]"
type textarea "x"
type textarea "Social media made easier tostay"
type textarea "x"
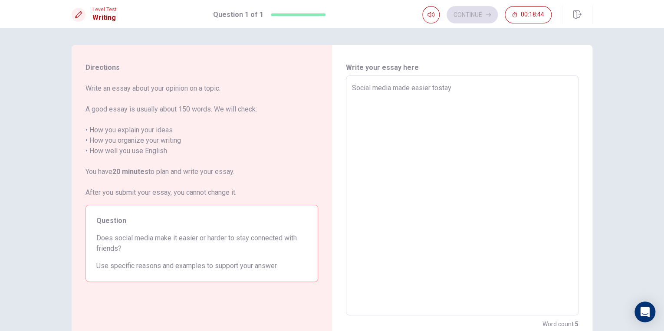
type textarea "Social media made easier [PERSON_NAME]"
type textarea "x"
type textarea "Social media made easier tost"
type textarea "x"
type textarea "Social media made easier tos"
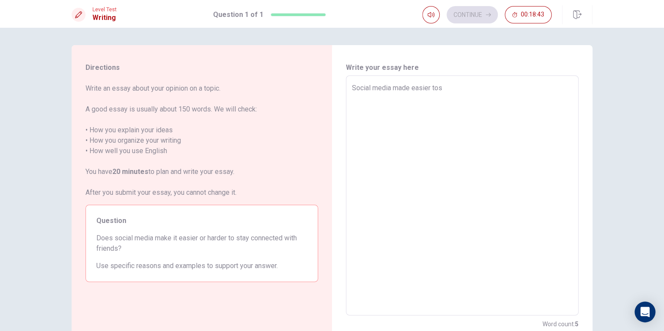
type textarea "x"
type textarea "Social media made easier to"
type textarea "x"
type textarea "Social media made easier to"
type textarea "x"
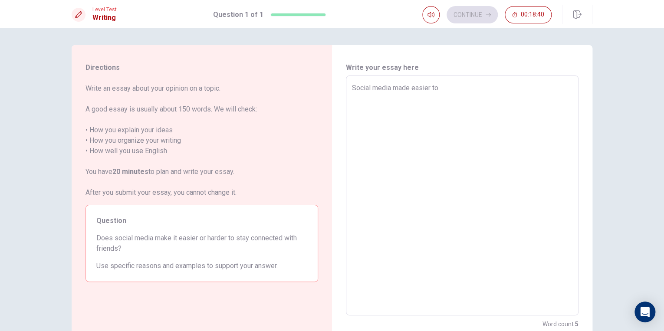
type textarea "Social media made easier to s"
type textarea "x"
type textarea "Social media made easier to st"
type textarea "x"
type textarea "Social media made easier to sta"
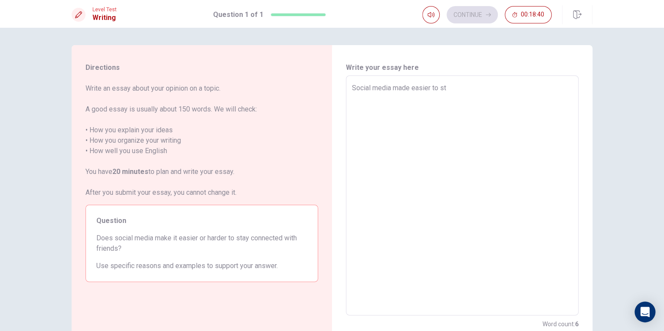
type textarea "x"
type textarea "Social media made easier to stay"
type textarea "x"
type textarea "Social media made easier to stay"
type textarea "x"
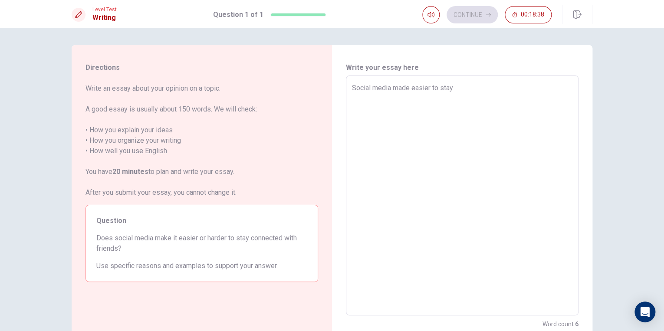
type textarea "Social media made easier to stay c"
type textarea "x"
type textarea "Social media made easier to stay co"
type textarea "x"
type textarea "Social media made easier to stay con"
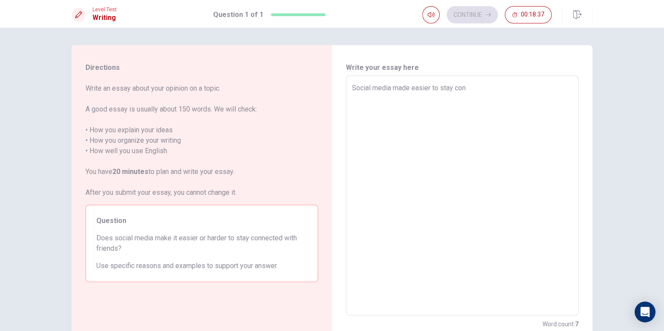
type textarea "x"
type textarea "Social media made easier to stay conn"
type textarea "x"
type textarea "Social media made easier to stay connn"
type textarea "x"
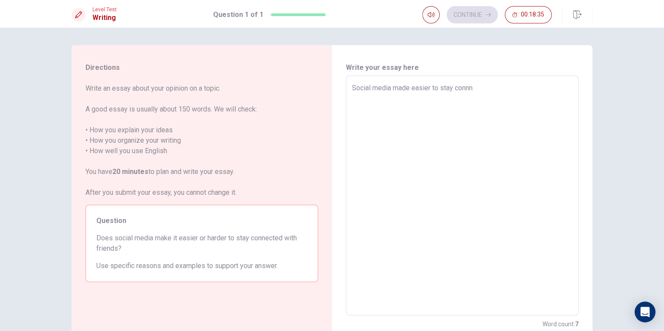
type textarea "Social media made easier to stay conn"
type textarea "x"
type textarea "Social media made easier to stay conne"
type textarea "x"
type textarea "Social media made easier to stay connec"
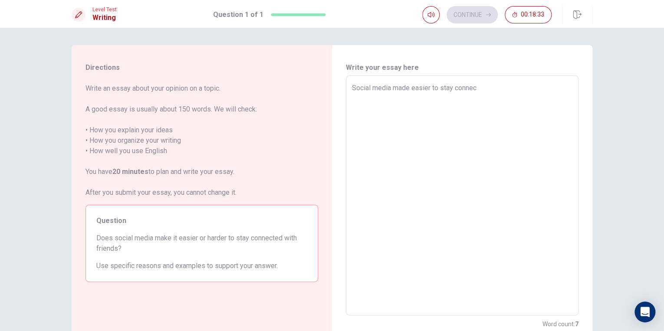
type textarea "x"
type textarea "Social media made easier to stay connect"
type textarea "x"
type textarea "Social media made easier to stay connecte"
type textarea "x"
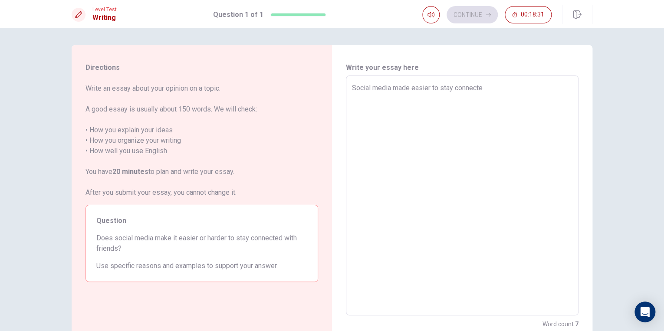
type textarea "Social media made easier to stay connected"
type textarea "x"
type textarea "Social media made easier to stay connected"
type textarea "x"
type textarea "Social media made easier to stay connected w"
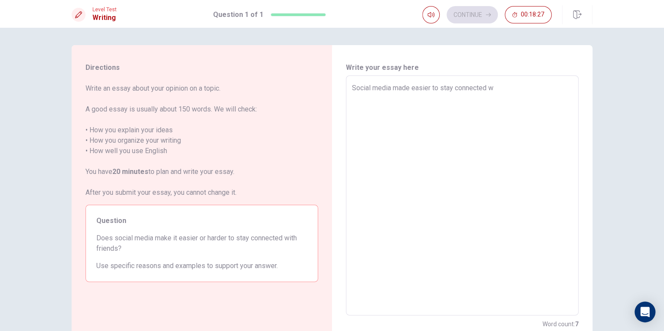
type textarea "x"
type textarea "Social media made easier to stay connected wi"
type textarea "x"
type textarea "Social media made easier to stay connected wit"
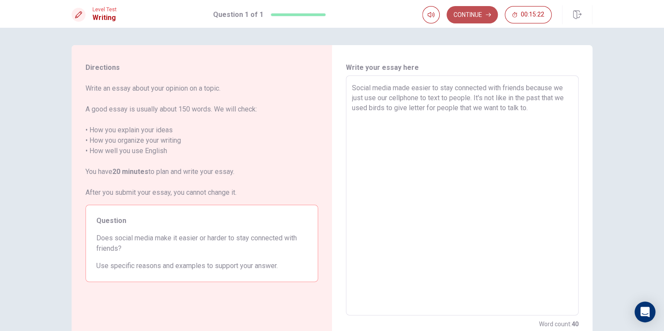
click at [466, 16] on button "Continue" at bounding box center [471, 14] width 51 height 17
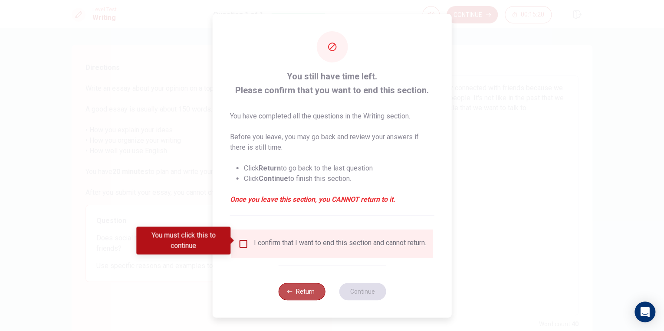
click at [297, 291] on button "Return" at bounding box center [301, 291] width 47 height 17
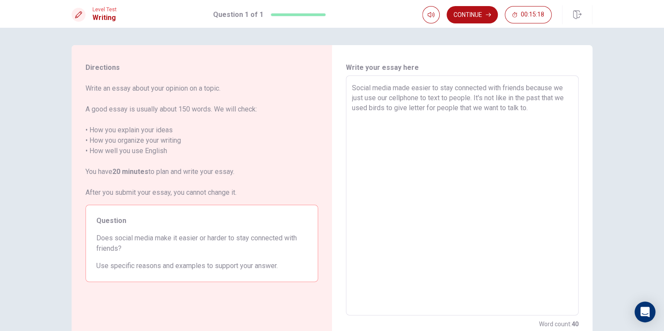
click at [539, 109] on textarea "Social media made easier to stay connected with friends because we just use our…" at bounding box center [462, 196] width 220 height 226
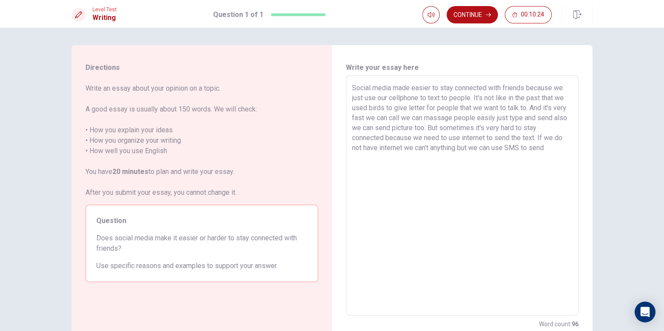
click at [437, 125] on textarea "Social media made easier to stay connected with friends because we just use our…" at bounding box center [462, 196] width 220 height 226
click at [553, 146] on textarea "Social media made easier to stay connected with friends because we just use our…" at bounding box center [462, 196] width 220 height 226
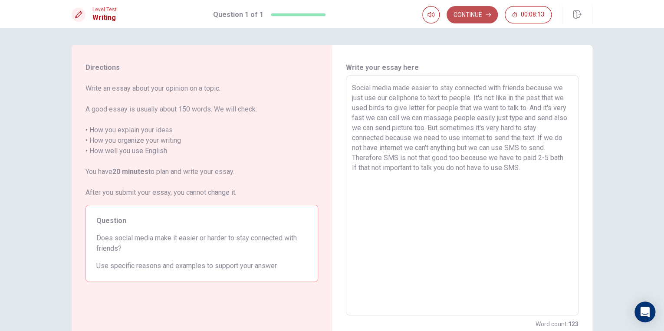
click at [474, 16] on button "Continue" at bounding box center [471, 14] width 51 height 17
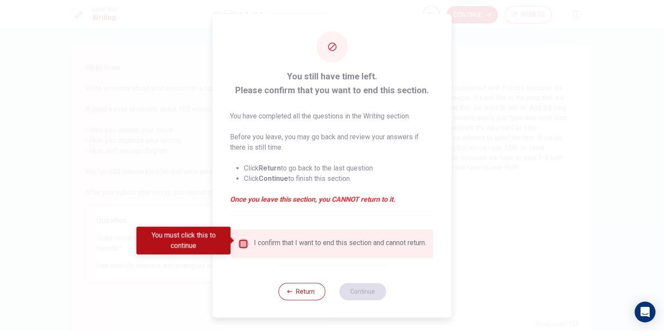
drag, startPoint x: 243, startPoint y: 236, endPoint x: 250, endPoint y: 236, distance: 7.0
click at [245, 239] on input "You must click this to continue" at bounding box center [243, 244] width 10 height 10
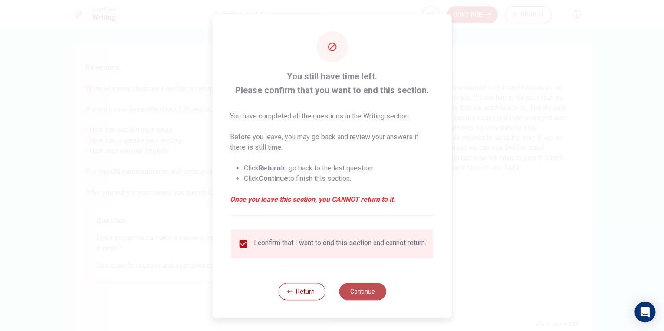
click at [369, 295] on button "Continue" at bounding box center [362, 291] width 47 height 17
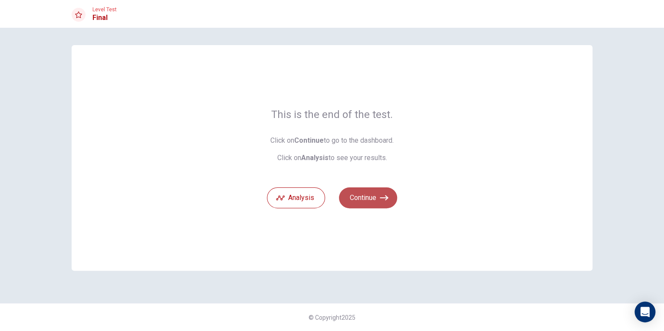
click at [372, 200] on button "Continue" at bounding box center [368, 197] width 58 height 21
